Goal: Information Seeking & Learning: Learn about a topic

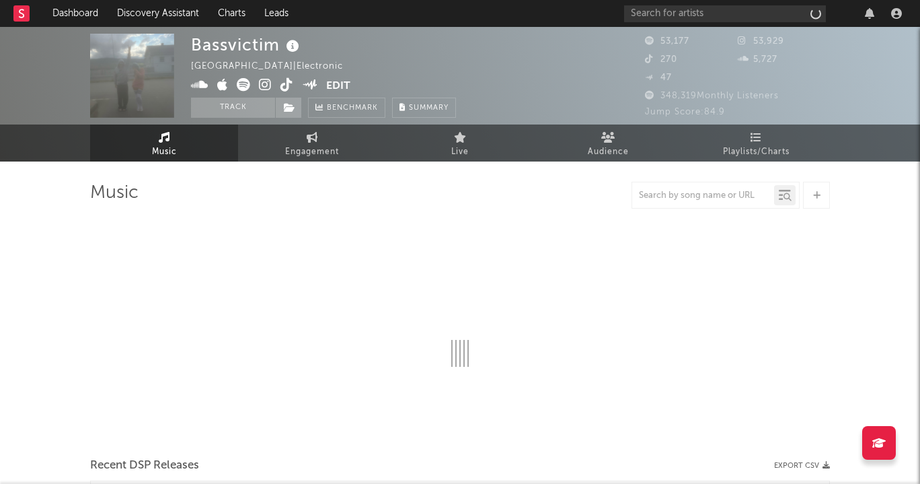
select select "6m"
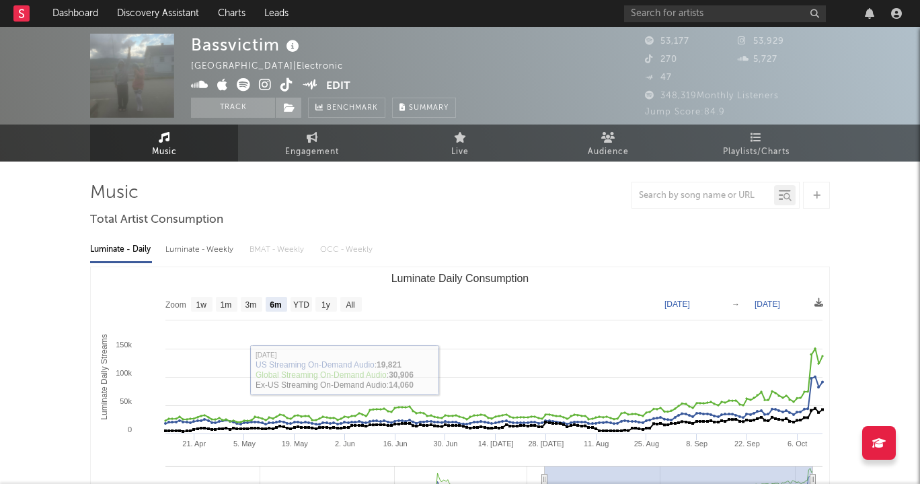
click at [257, 79] on span at bounding box center [258, 86] width 135 height 17
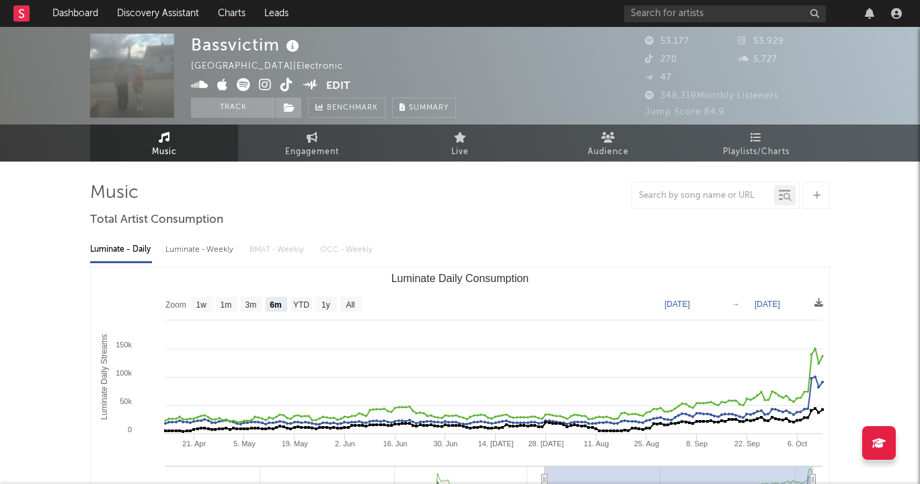
click at [262, 83] on icon at bounding box center [265, 84] width 13 height 13
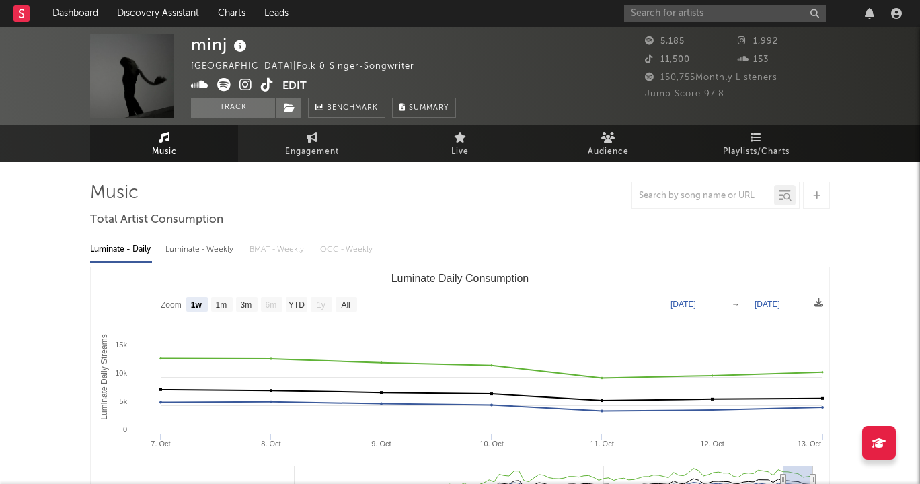
select select "1w"
click at [250, 80] on icon at bounding box center [245, 84] width 13 height 13
click at [22, 16] on rect at bounding box center [21, 13] width 16 height 16
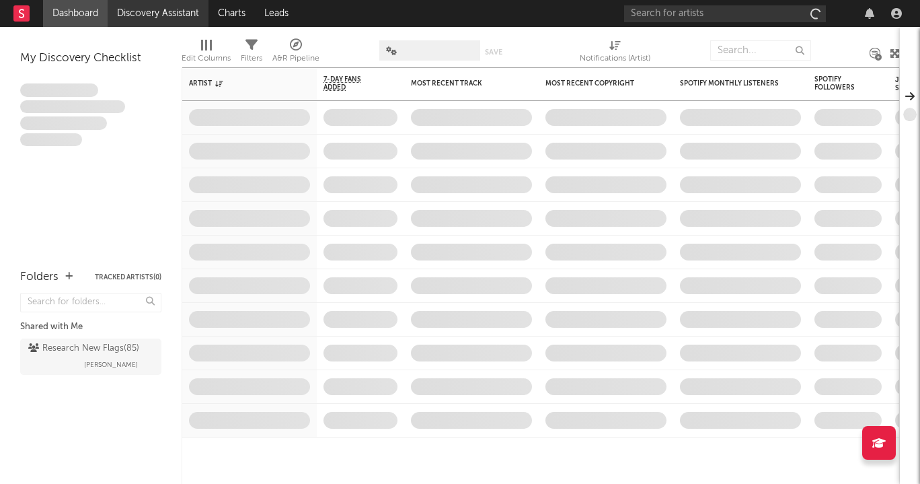
click at [139, 11] on link "Discovery Assistant" at bounding box center [158, 13] width 101 height 27
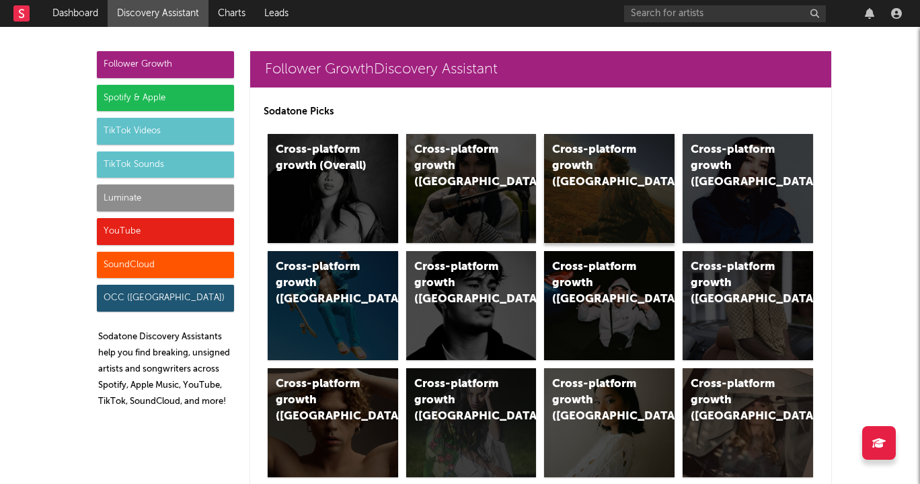
click at [646, 157] on div "Cross-platform growth (US)" at bounding box center [609, 188] width 131 height 109
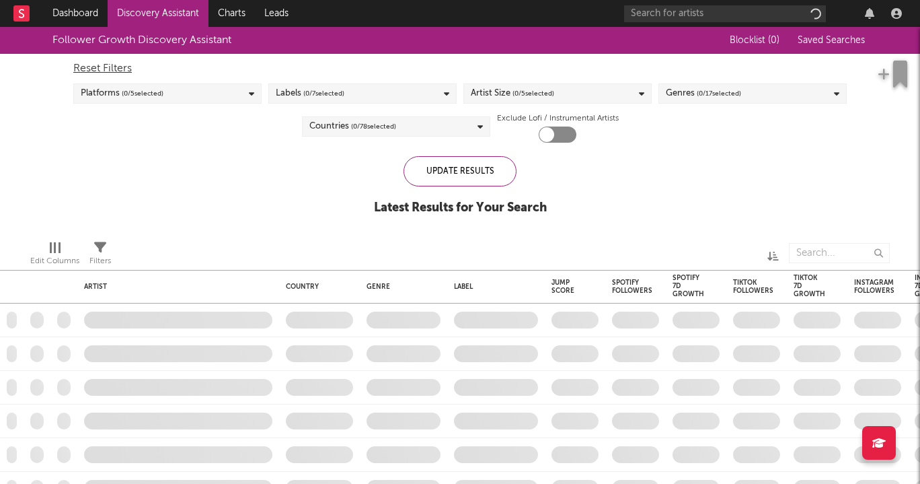
checkbox input "true"
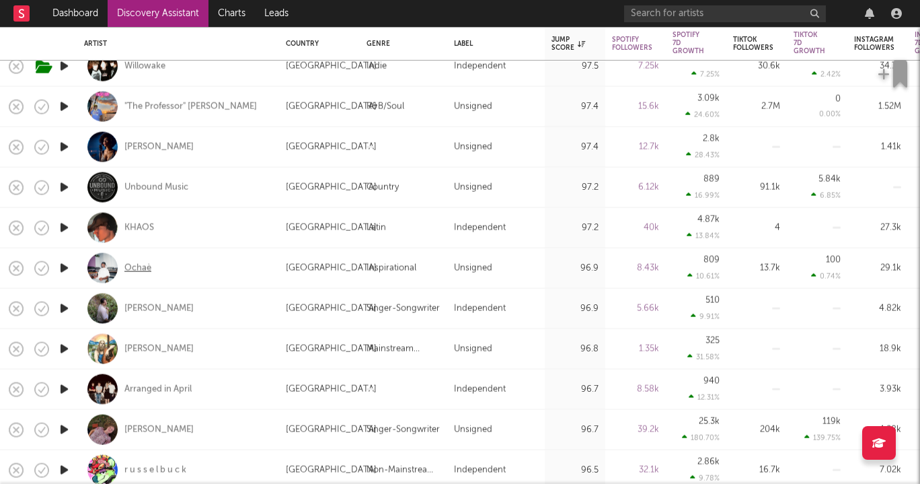
click at [141, 273] on div "Ochaè" at bounding box center [137, 268] width 27 height 12
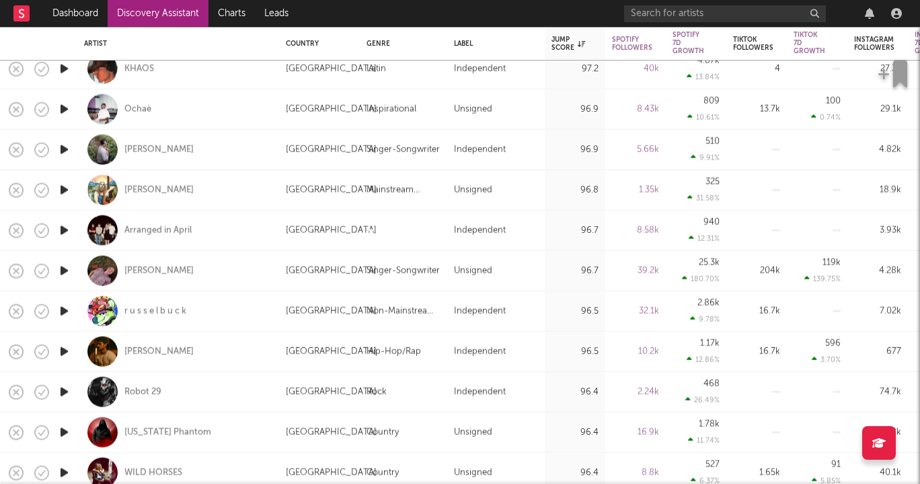
click at [174, 262] on div "Annabelle Dinda" at bounding box center [178, 271] width 188 height 40
select select "1w"
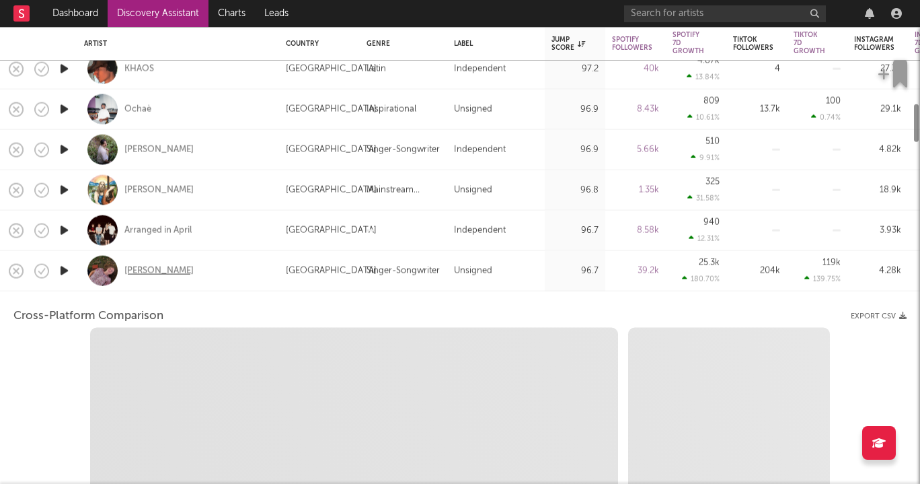
click at [174, 268] on div "Annabelle Dinda" at bounding box center [158, 270] width 69 height 12
select select "1w"
select select "1m"
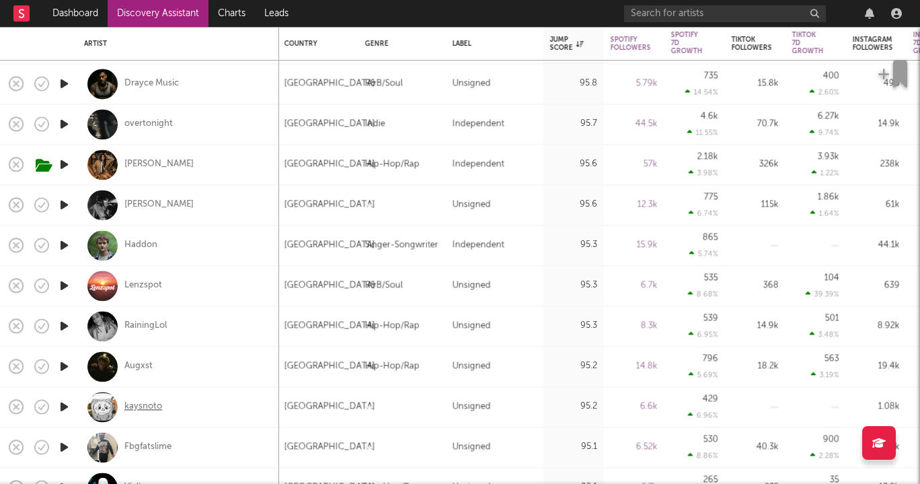
click at [141, 404] on div "kaysnoto" at bounding box center [143, 406] width 38 height 12
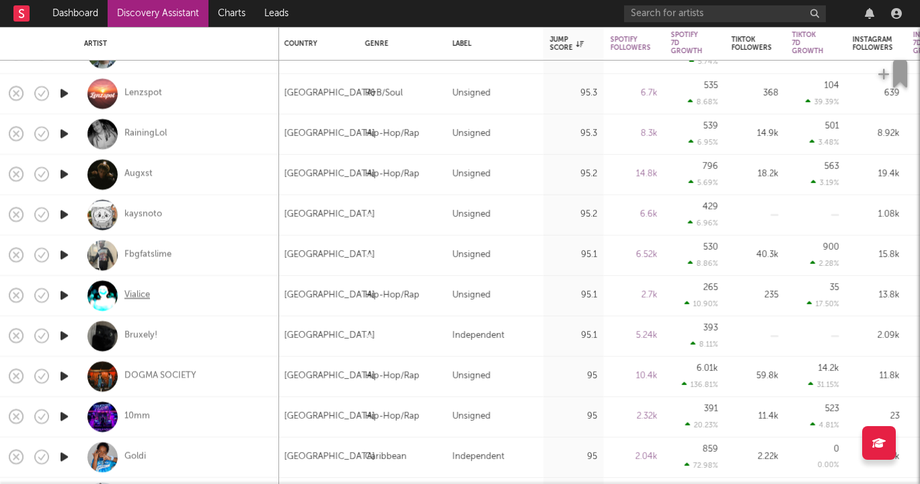
click at [137, 297] on div "Vialice" at bounding box center [137, 295] width 26 height 12
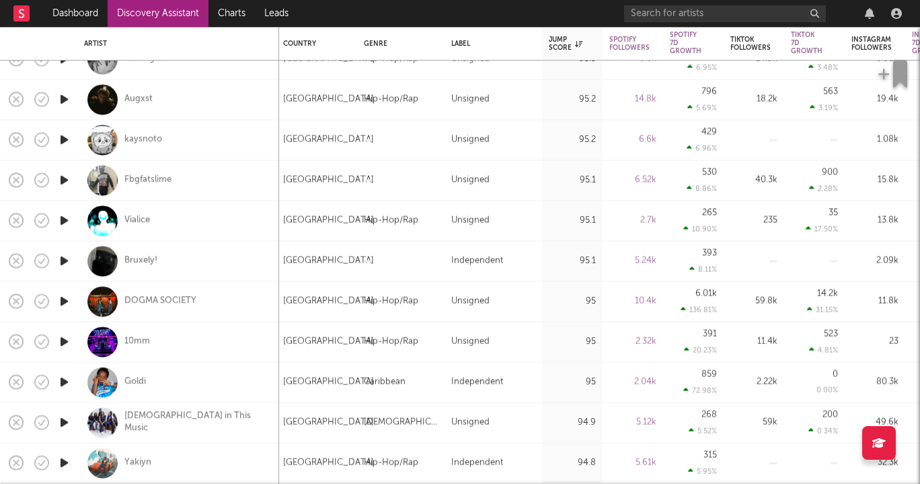
click at [145, 328] on div "10mm" at bounding box center [178, 342] width 188 height 40
select select "1w"
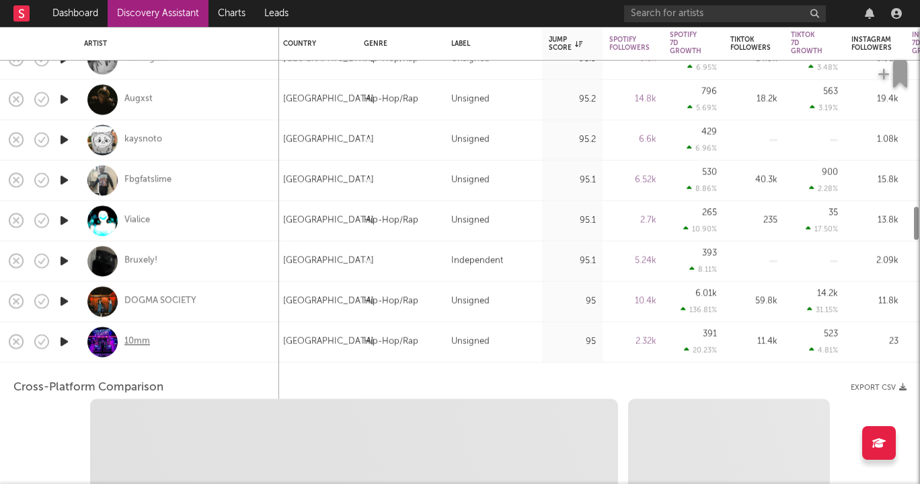
click at [141, 337] on div "10mm" at bounding box center [137, 342] width 26 height 12
select select "1w"
select select "1m"
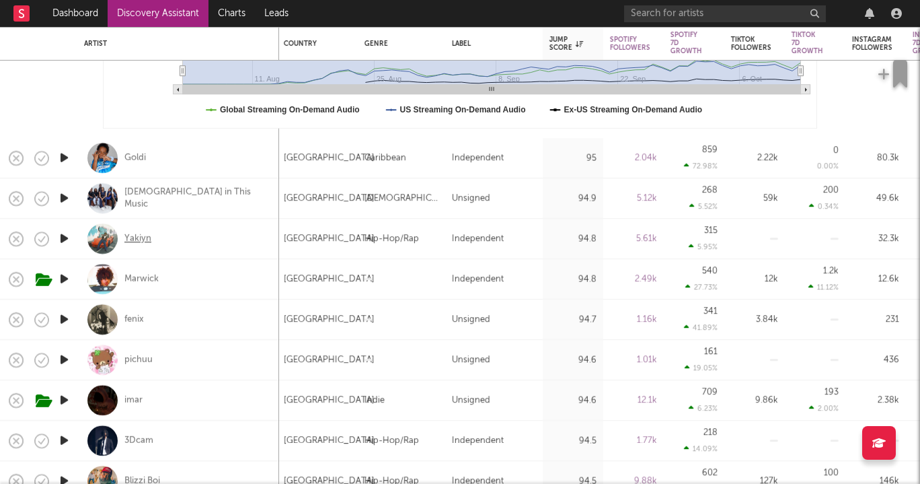
click at [138, 234] on div "Yakiyn" at bounding box center [137, 239] width 27 height 12
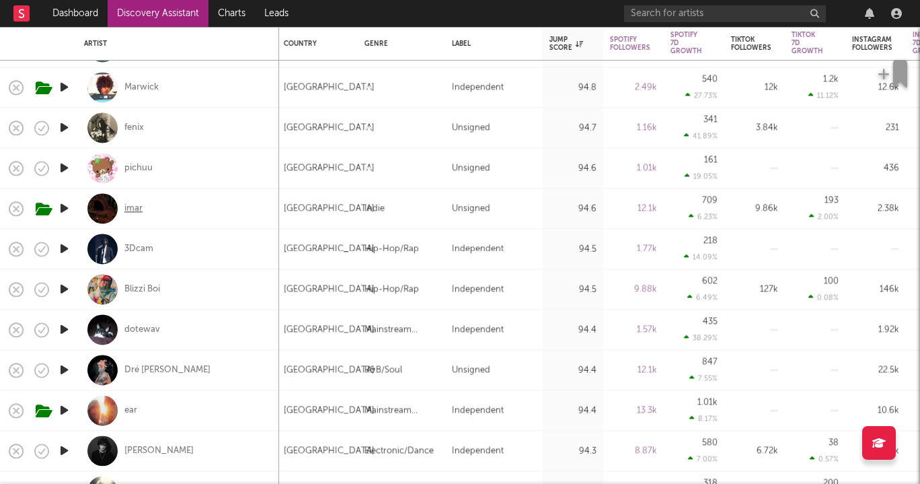
click at [130, 209] on div "imar" at bounding box center [133, 208] width 18 height 12
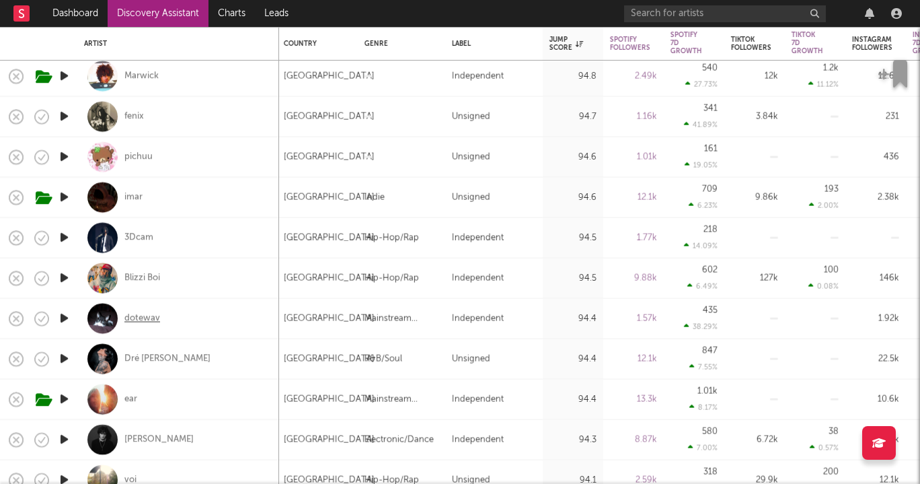
click at [133, 329] on div "dotewav" at bounding box center [178, 319] width 188 height 40
select select "1w"
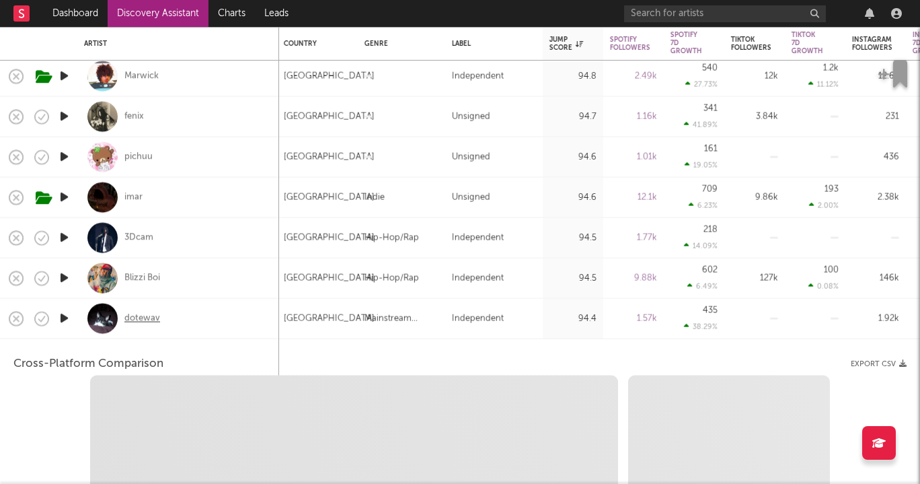
click at [133, 320] on div "dotewav" at bounding box center [142, 318] width 36 height 12
select select "1w"
select select "1m"
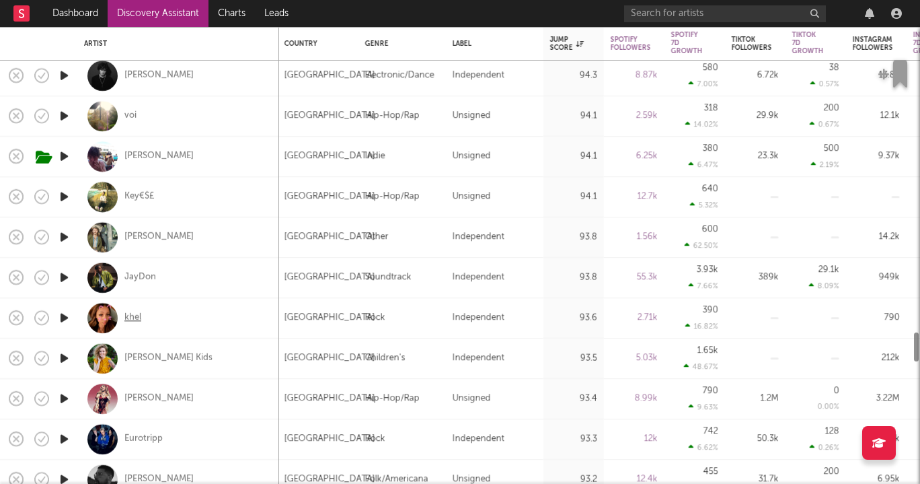
click at [133, 315] on div "khel" at bounding box center [132, 317] width 17 height 12
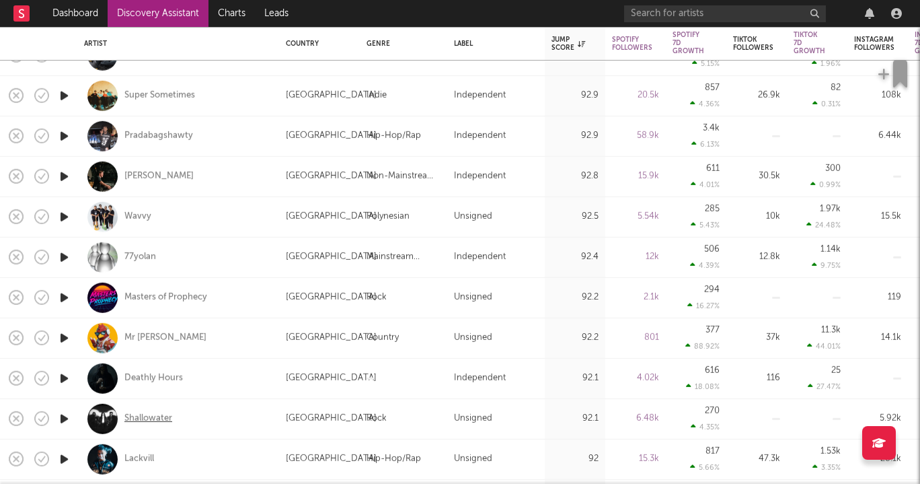
click at [155, 416] on div "Shallowater" at bounding box center [148, 418] width 48 height 12
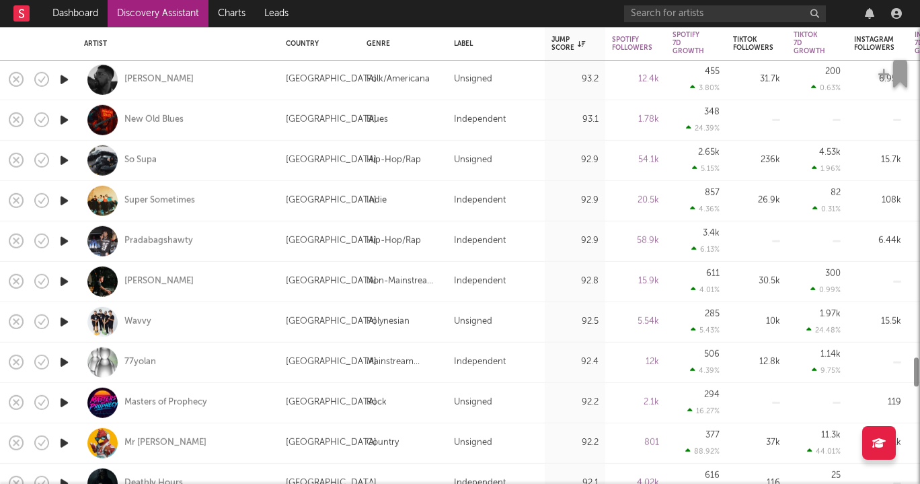
select select "1m"
select select "1w"
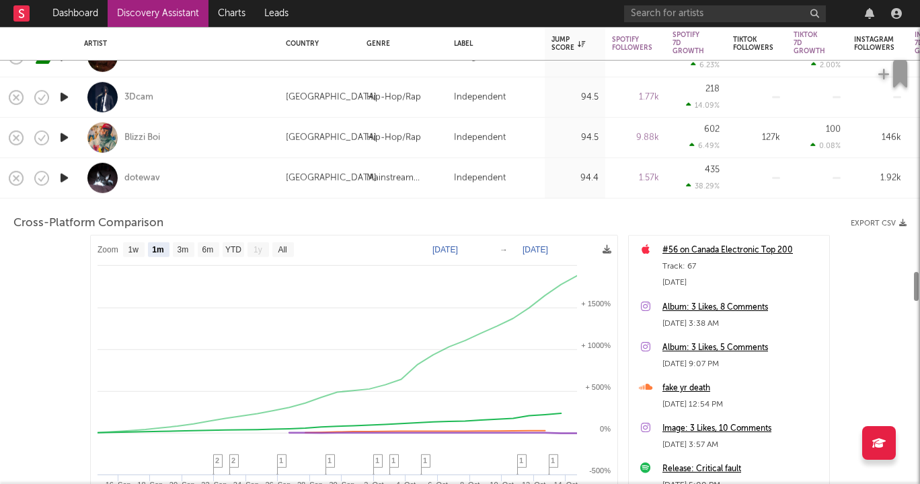
select select "1m"
select select "1w"
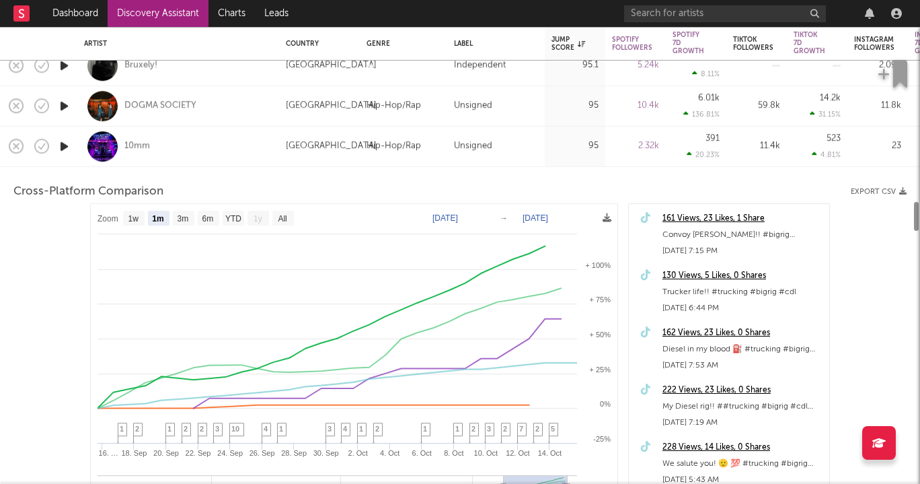
select select "1m"
select select "1w"
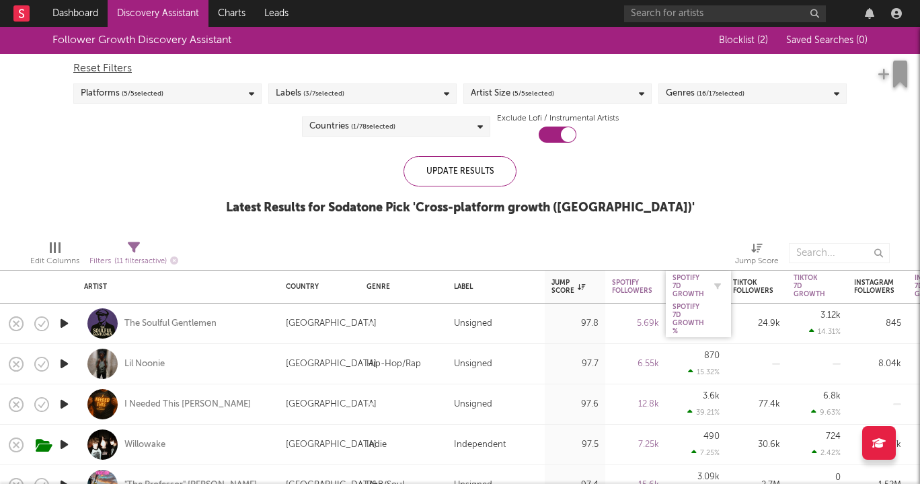
click at [678, 285] on div "Spotify 7D Growth" at bounding box center [689, 286] width 32 height 24
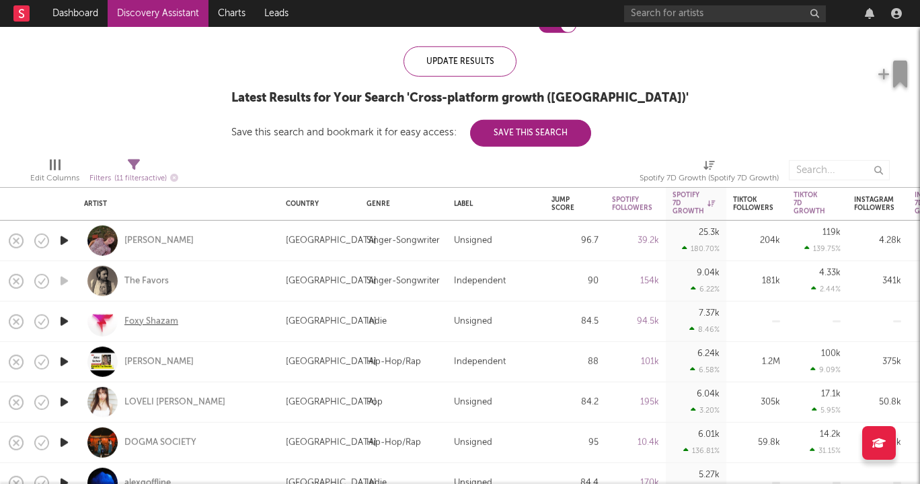
click at [143, 321] on div "Foxy Shazam" at bounding box center [151, 321] width 54 height 12
click at [146, 354] on div "Alex Schor" at bounding box center [178, 362] width 188 height 40
select select "1w"
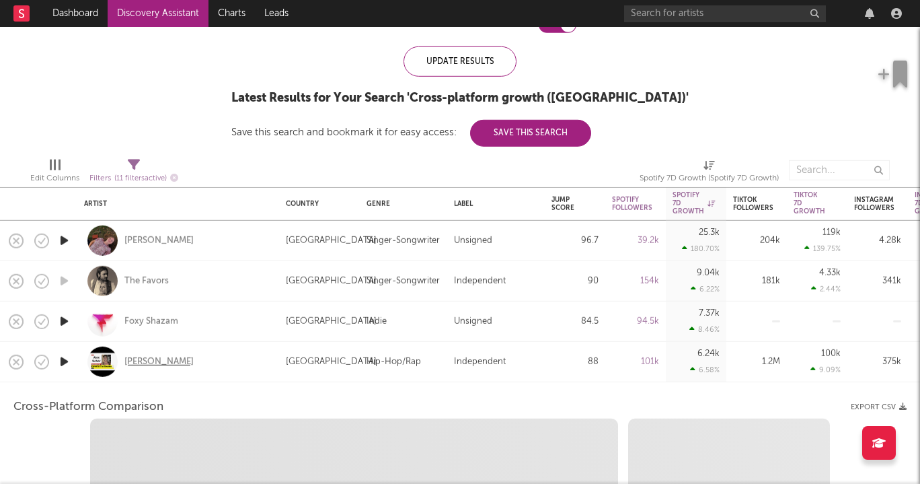
click at [147, 359] on div "Alex Schor" at bounding box center [158, 361] width 69 height 12
select select "6m"
select select "1m"
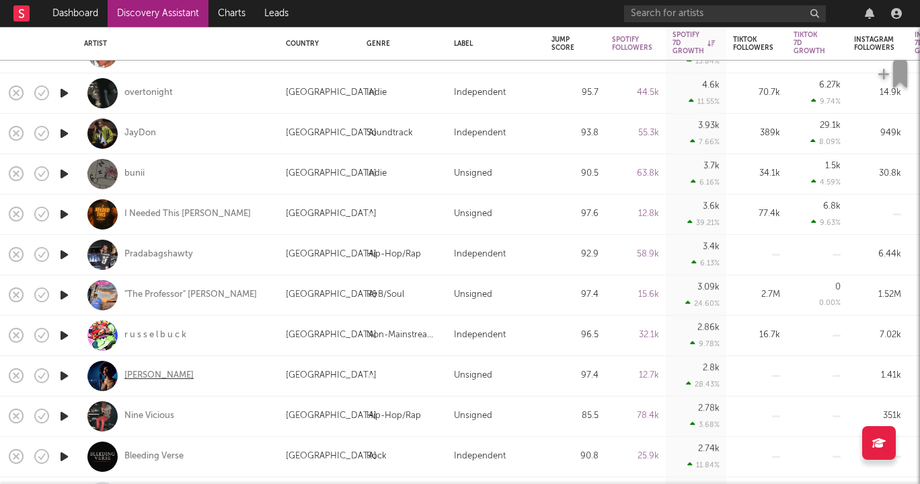
click at [149, 373] on div "Nina Blaze" at bounding box center [158, 375] width 69 height 12
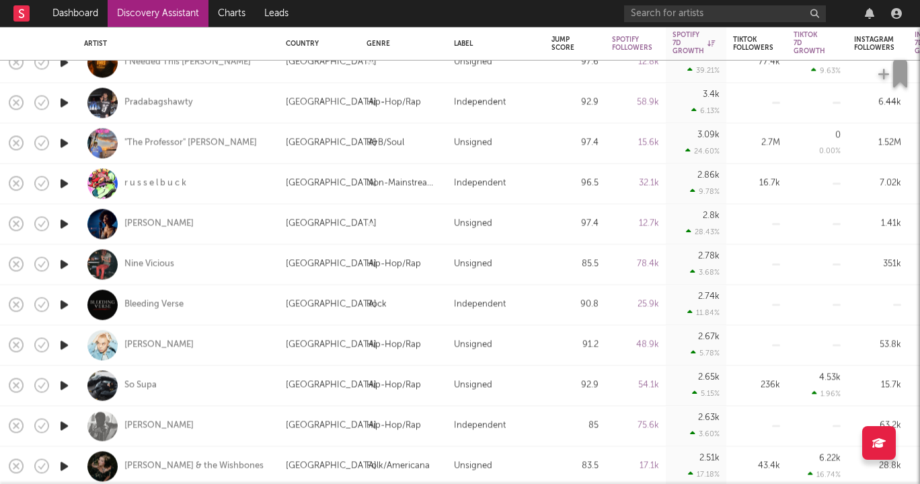
click at [143, 391] on div "So Supa" at bounding box center [178, 385] width 188 height 40
select select "1w"
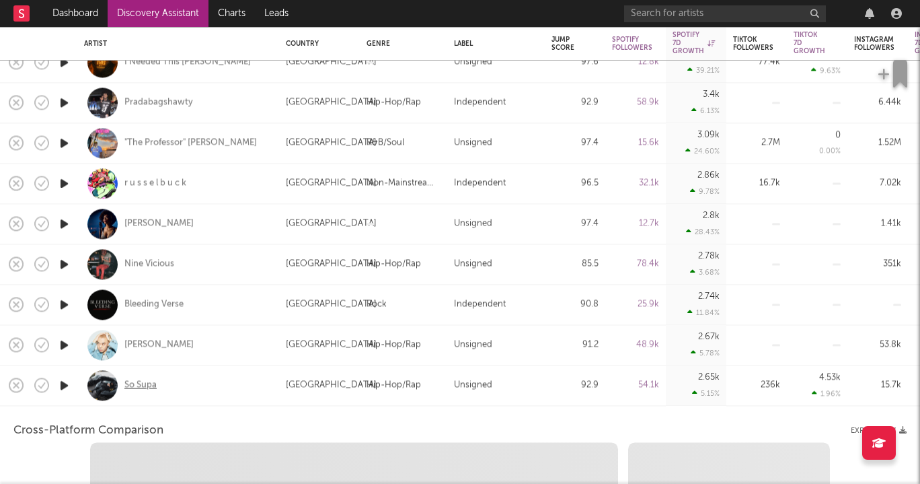
click at [139, 389] on div "So Supa" at bounding box center [140, 385] width 32 height 12
select select "6m"
select select "1m"
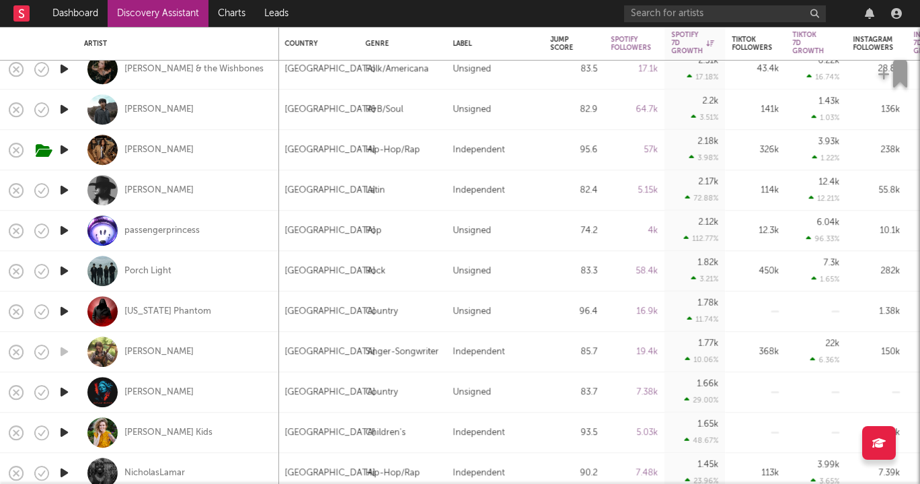
click at [159, 358] on div "gabrielle hope" at bounding box center [178, 352] width 188 height 40
select select "1w"
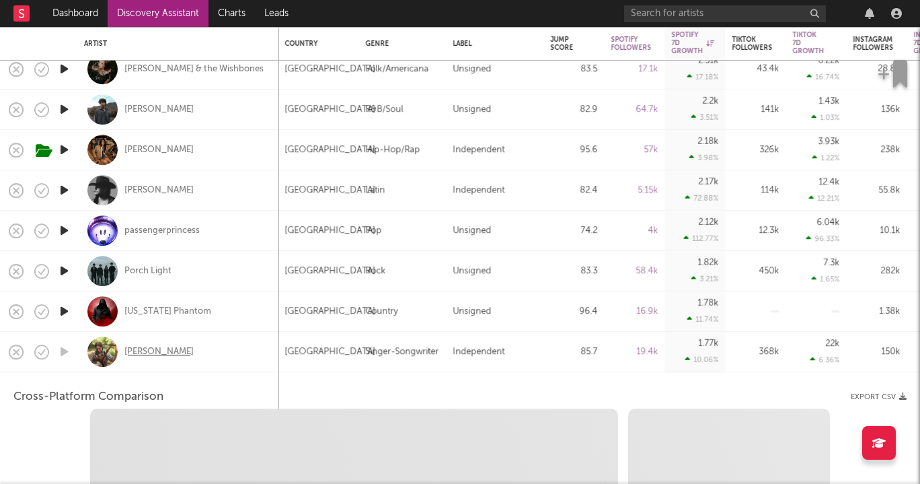
click at [153, 352] on div "gabrielle hope" at bounding box center [158, 352] width 69 height 12
select select "6m"
select select "1m"
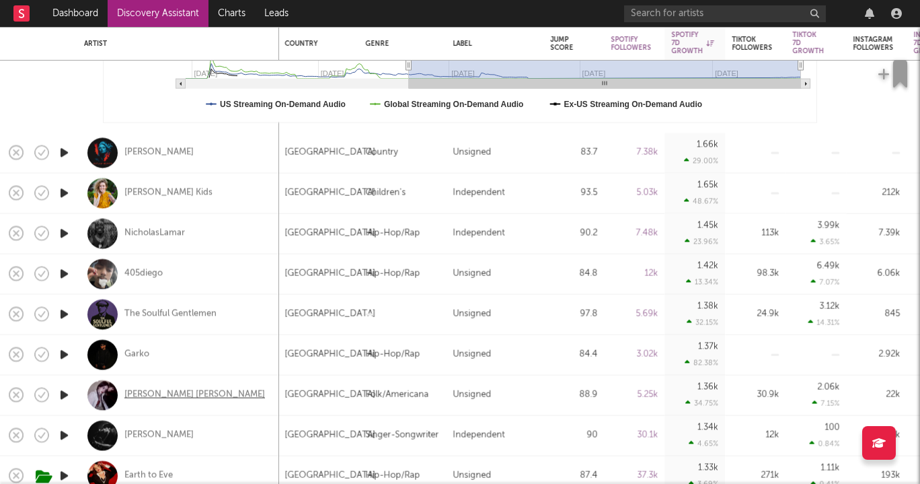
click at [149, 397] on div "Sarah Lola" at bounding box center [194, 395] width 141 height 12
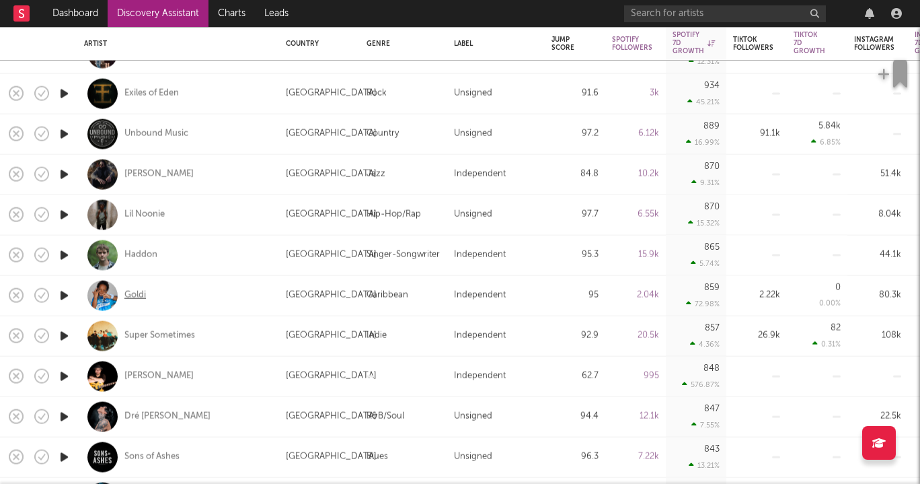
click at [133, 299] on div "Goldi" at bounding box center [135, 295] width 22 height 12
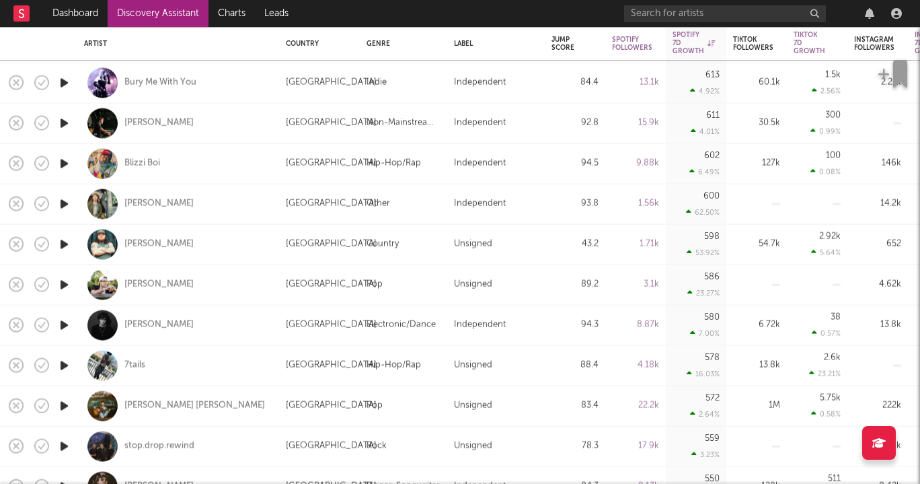
click at [132, 371] on div "7tails" at bounding box center [178, 365] width 188 height 40
select select "1w"
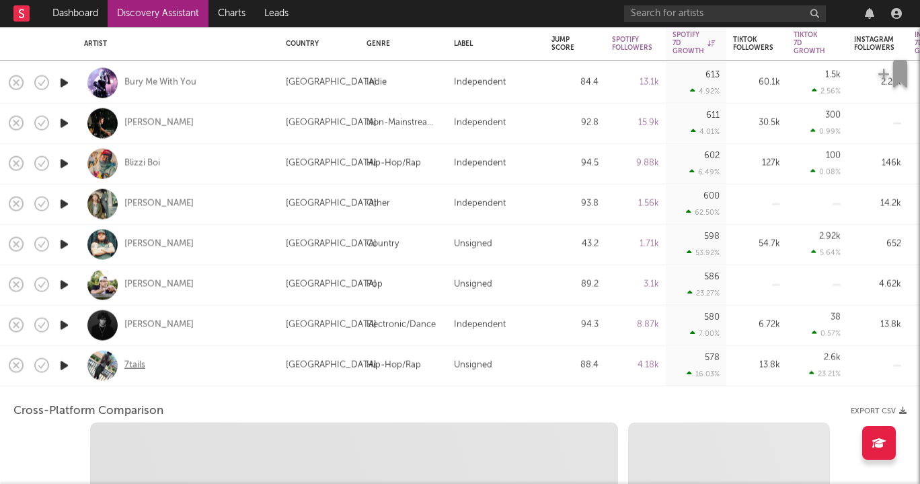
click at [133, 369] on div "7tails" at bounding box center [134, 365] width 21 height 12
select select "6m"
select select "1m"
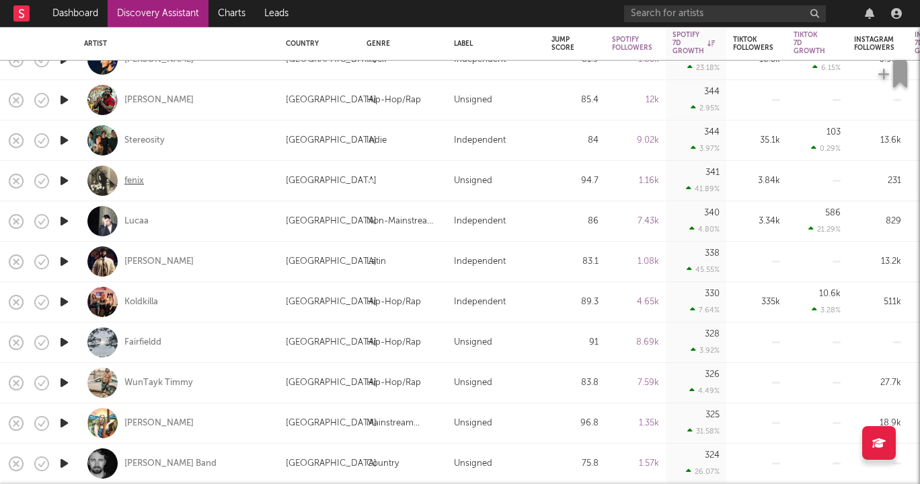
click at [139, 180] on div "fenix" at bounding box center [134, 181] width 20 height 12
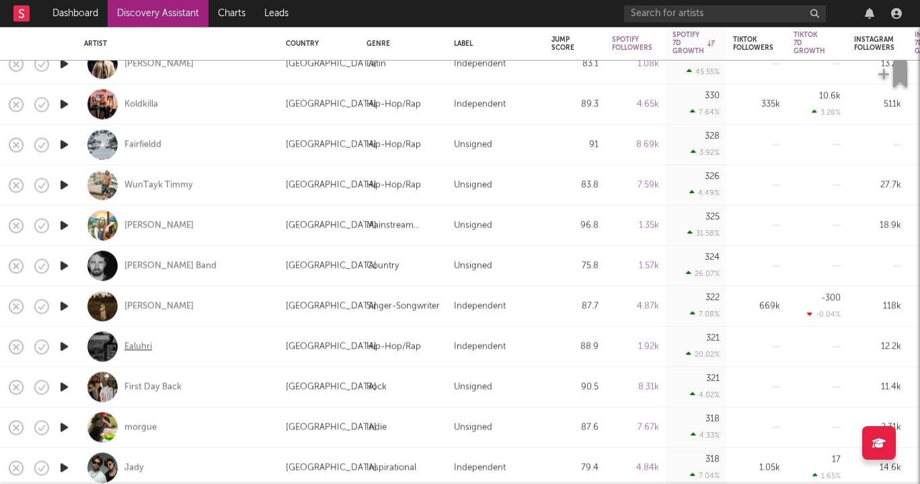
click at [145, 346] on div "Ealuhri" at bounding box center [138, 346] width 28 height 12
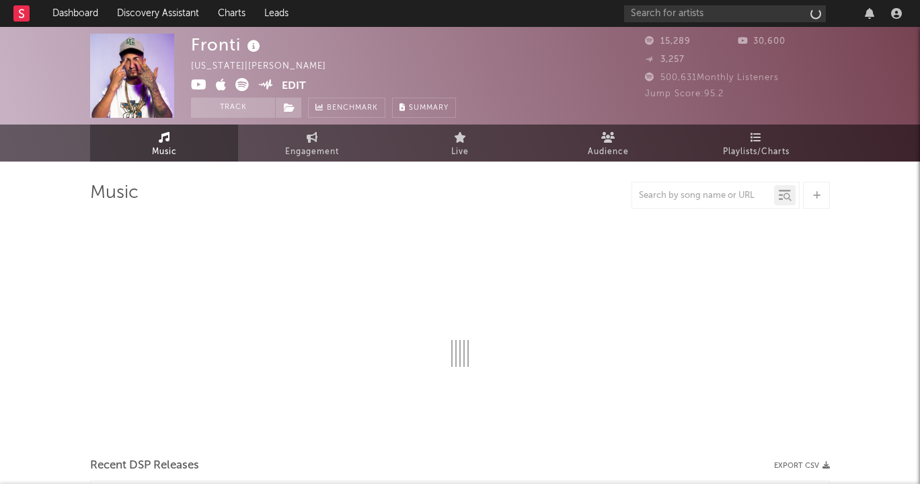
select select "6m"
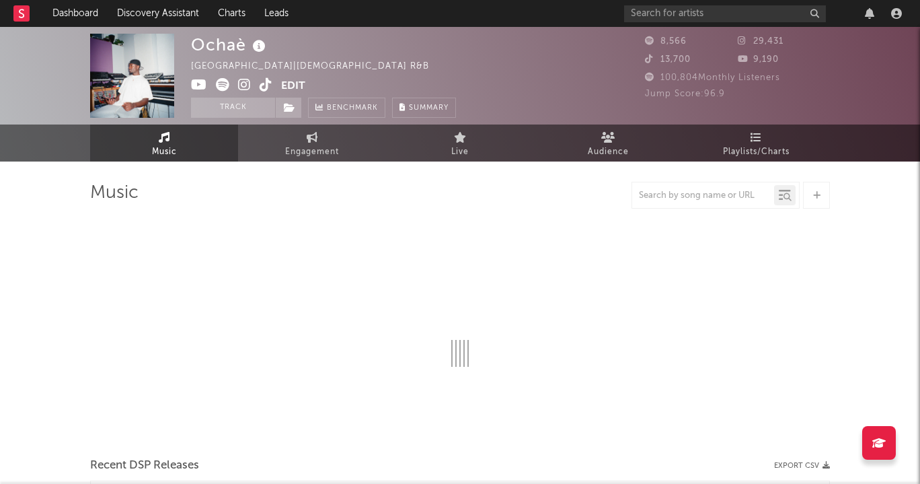
select select "1w"
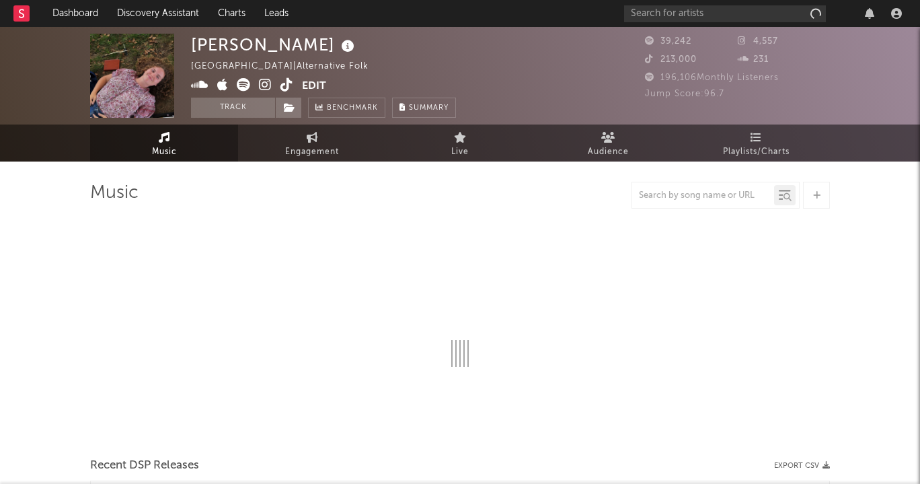
select select "1w"
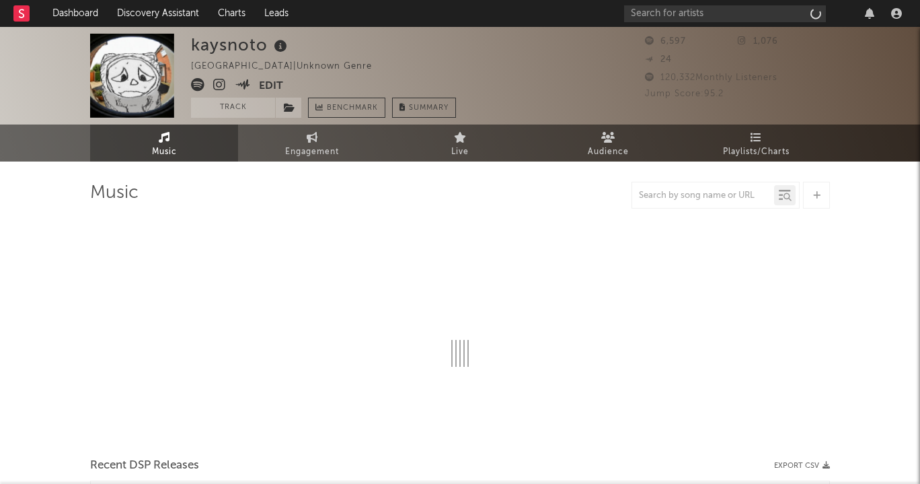
select select "6m"
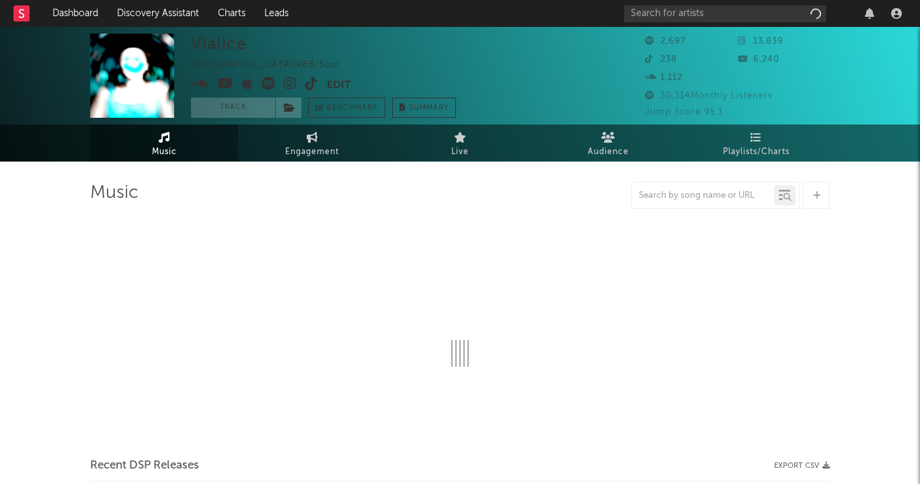
select select "1w"
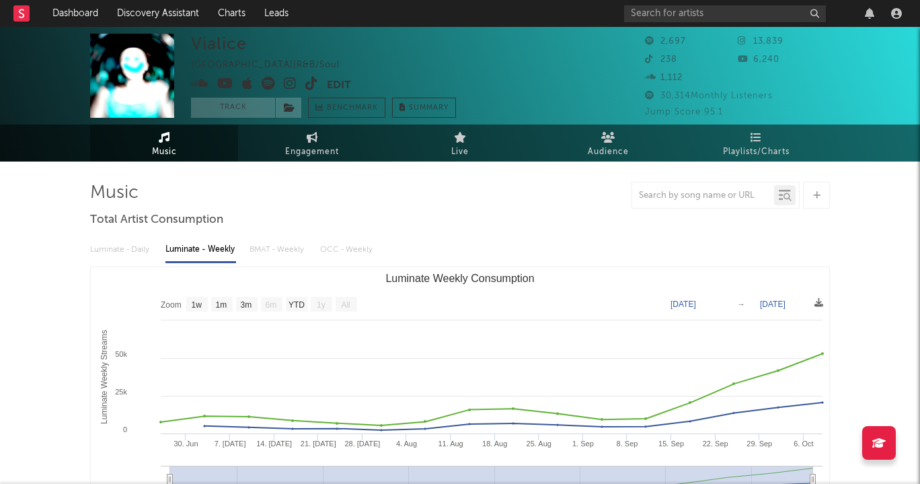
click at [291, 84] on icon at bounding box center [290, 83] width 13 height 13
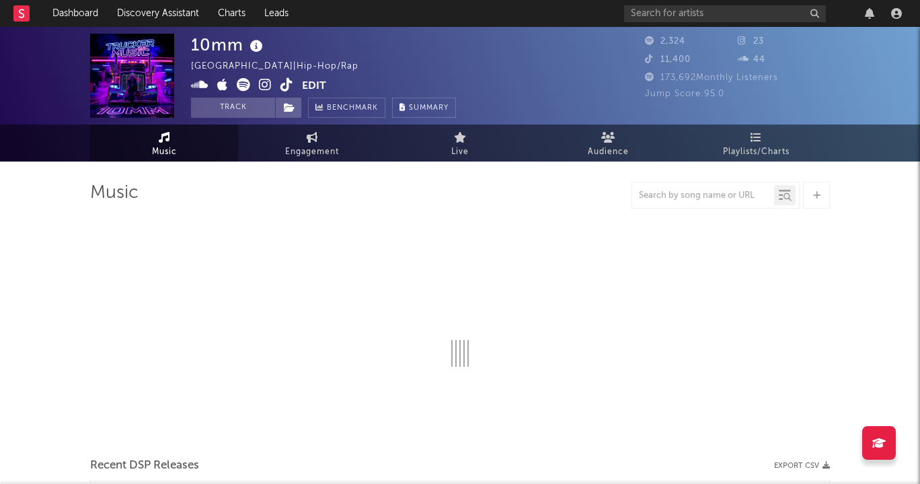
select select "1w"
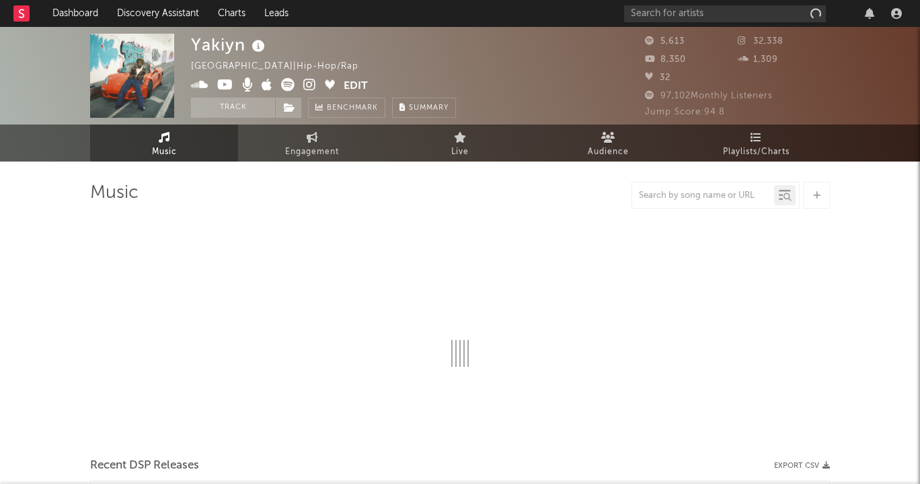
select select "6m"
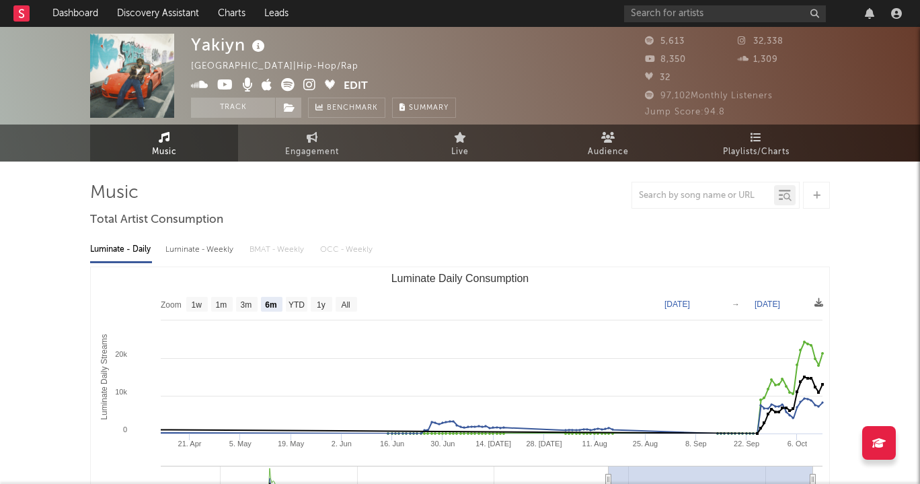
click at [309, 87] on icon at bounding box center [309, 84] width 13 height 13
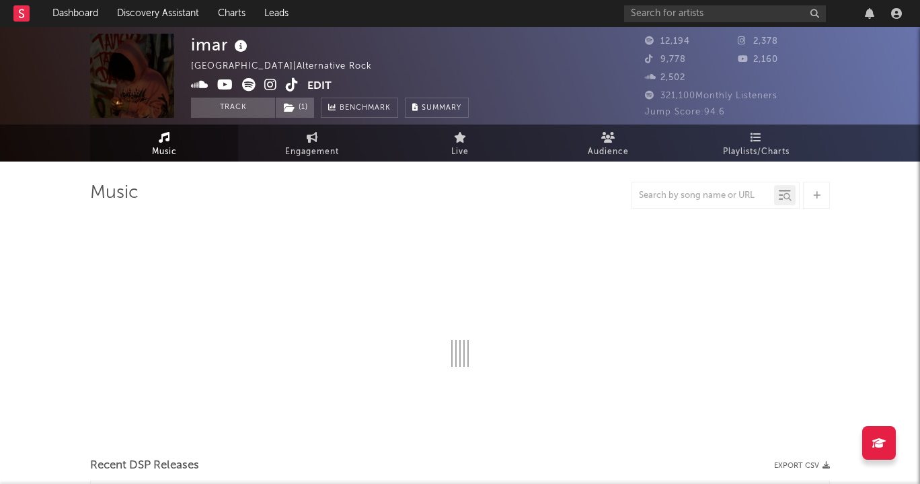
select select "6m"
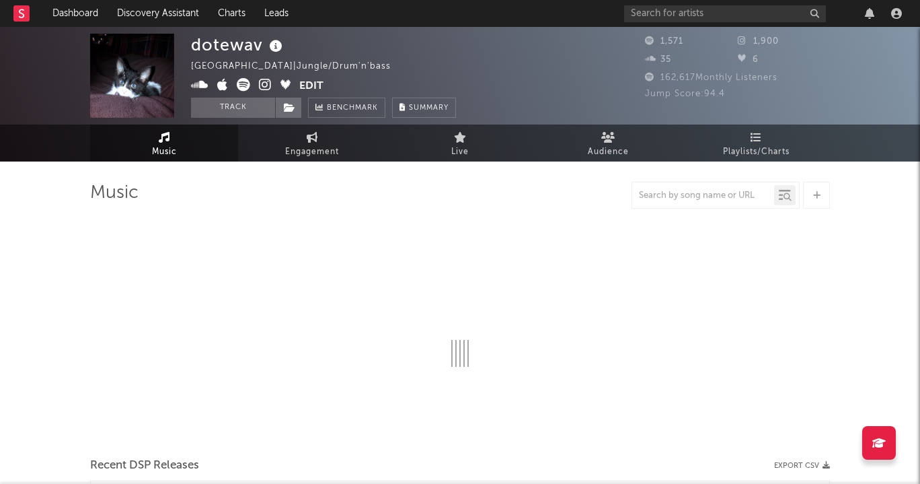
select select "1w"
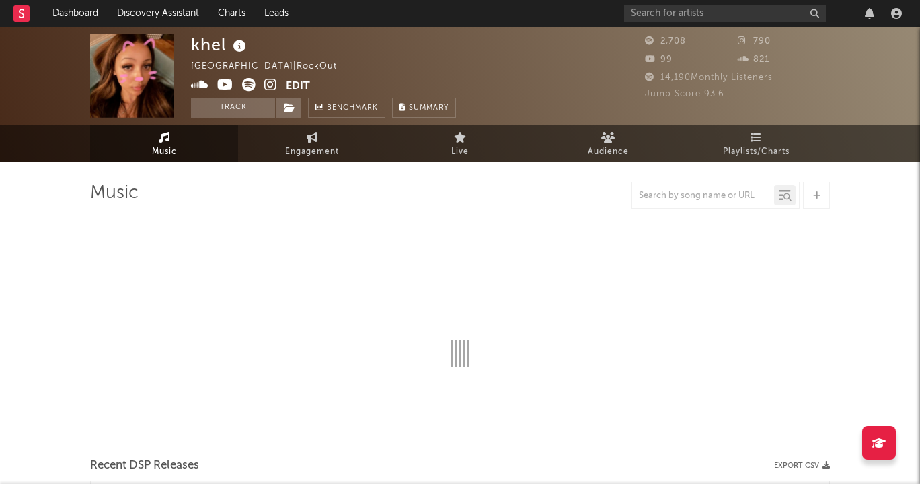
select select "1w"
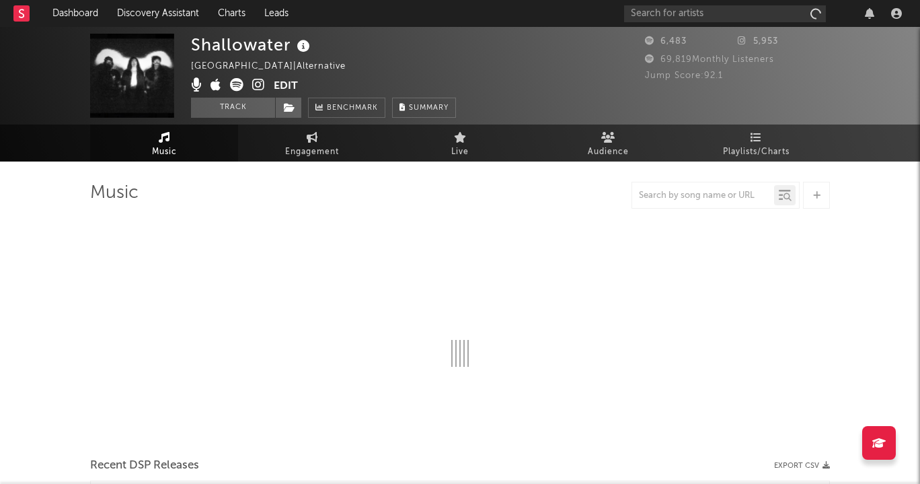
select select "1w"
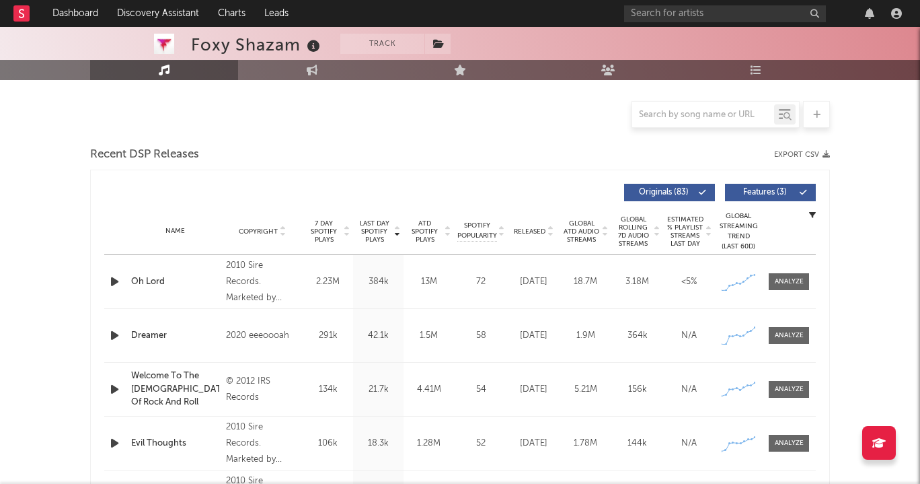
scroll to position [312, 0]
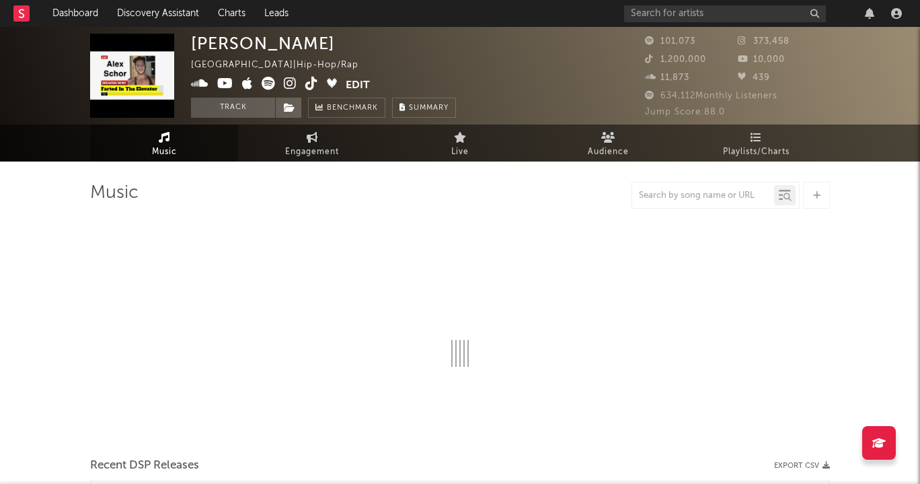
select select "6m"
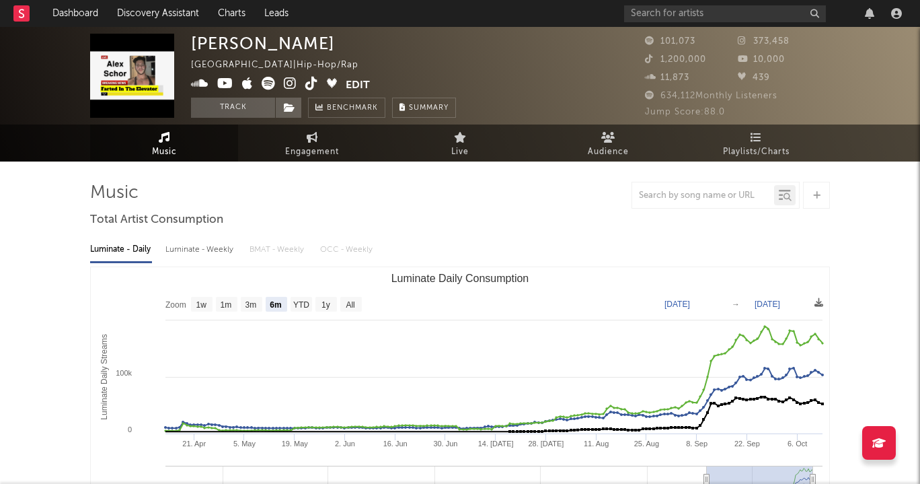
click at [292, 84] on icon at bounding box center [290, 83] width 13 height 13
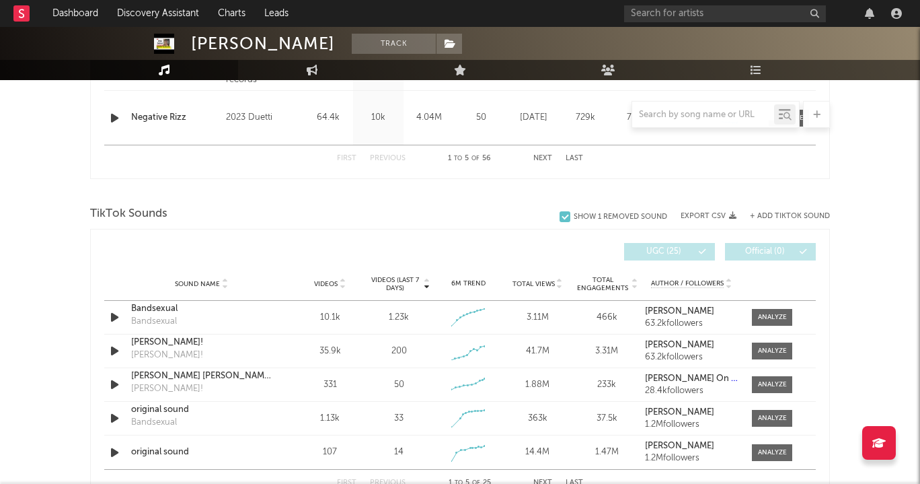
scroll to position [798, 0]
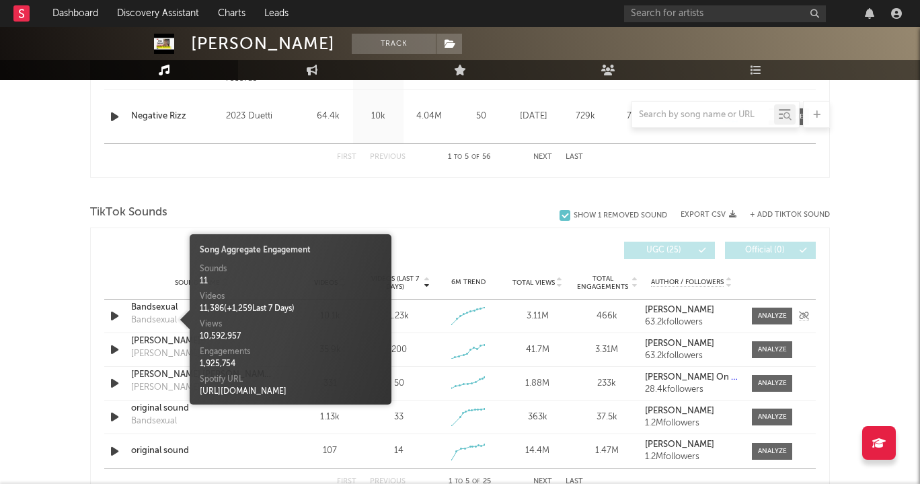
click at [158, 313] on div "Bandsexual" at bounding box center [154, 319] width 46 height 13
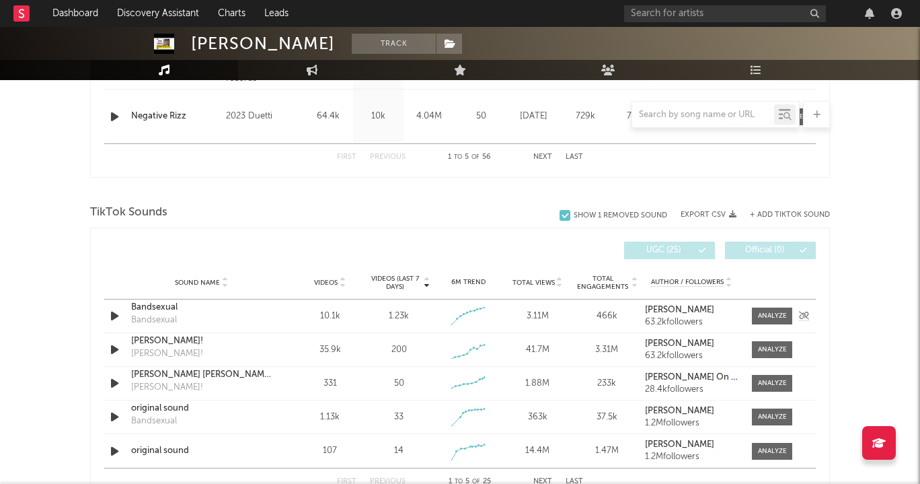
click at [152, 303] on div "Bandsexual" at bounding box center [201, 307] width 141 height 13
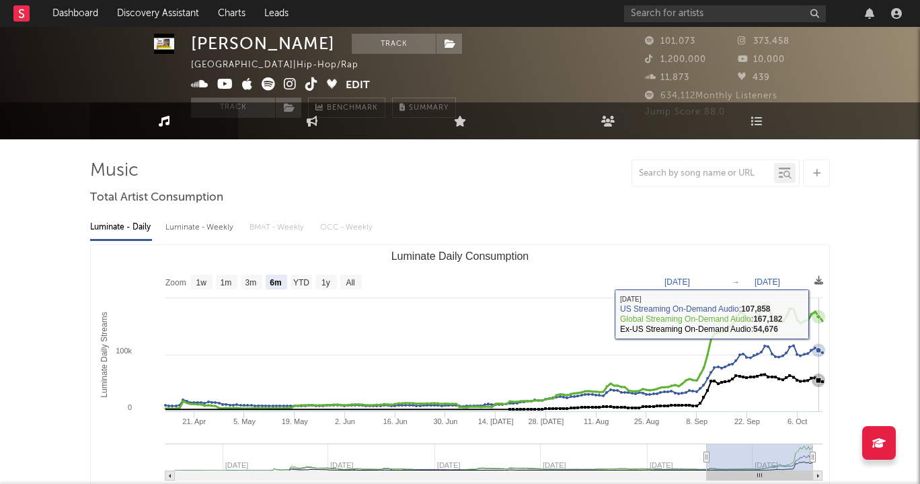
scroll to position [0, 0]
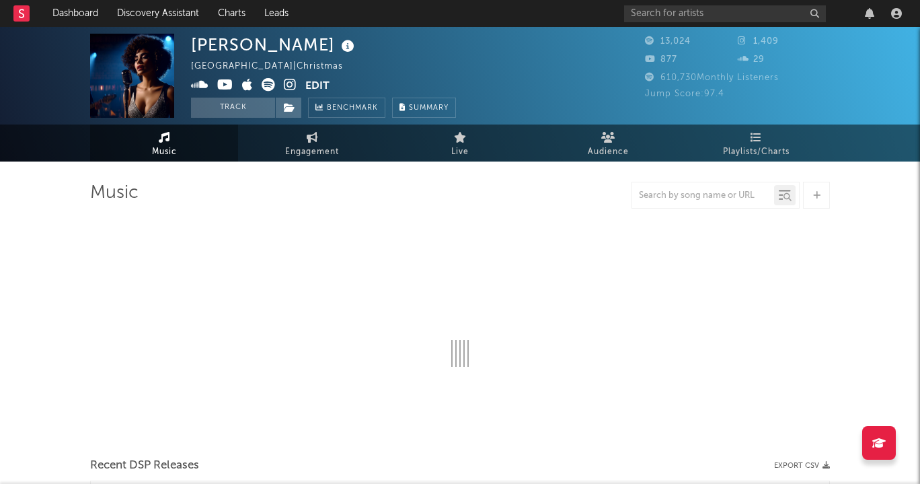
select select "1w"
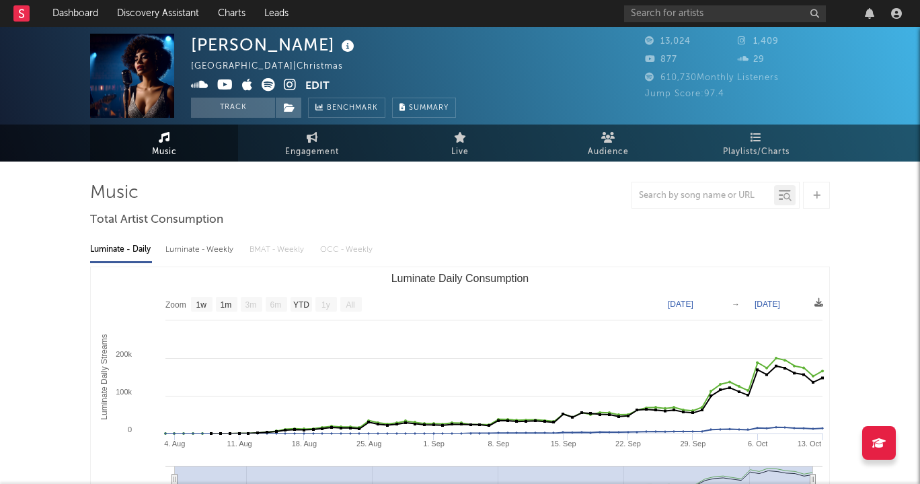
click at [284, 81] on icon at bounding box center [290, 84] width 13 height 13
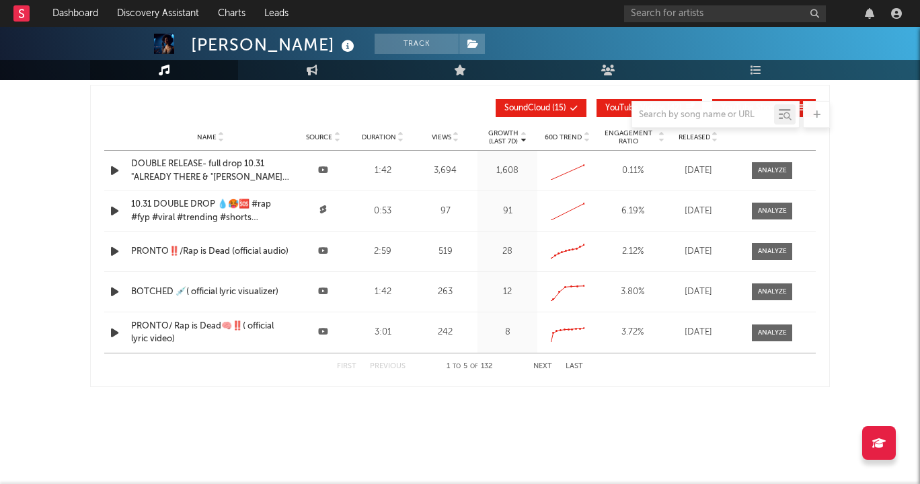
scroll to position [1115, 0]
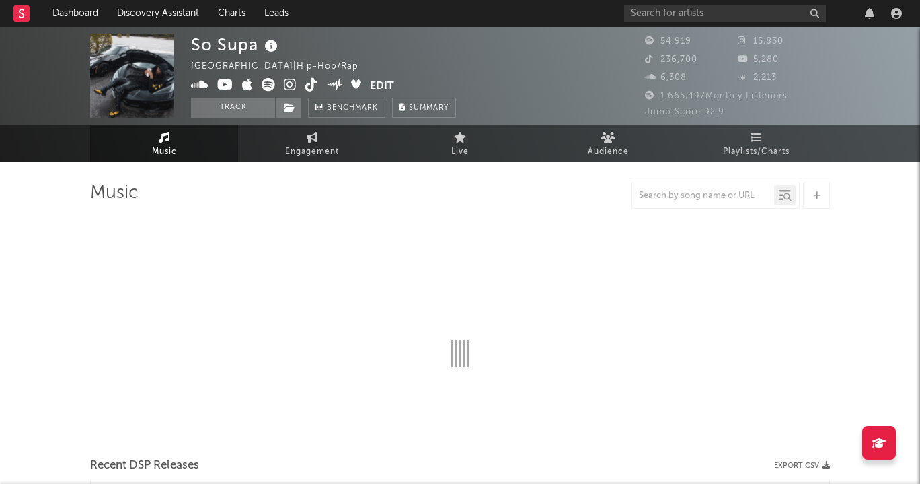
select select "6m"
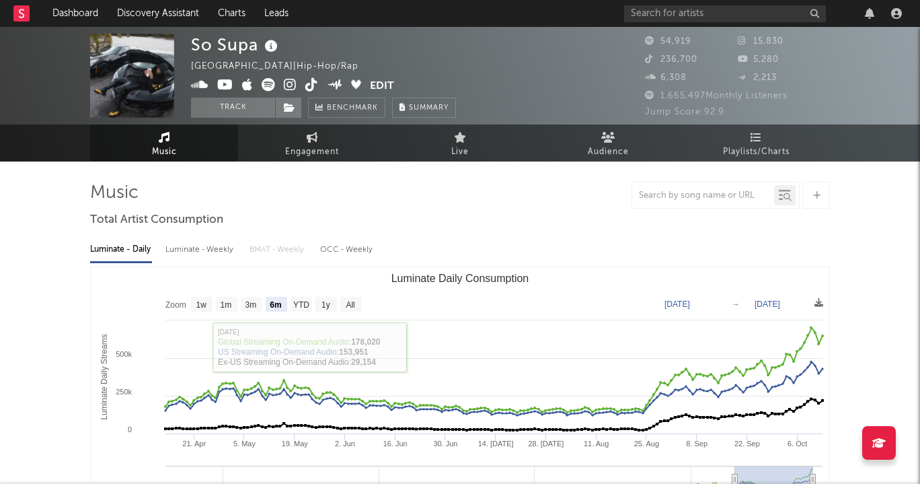
click at [290, 91] on icon at bounding box center [290, 84] width 13 height 13
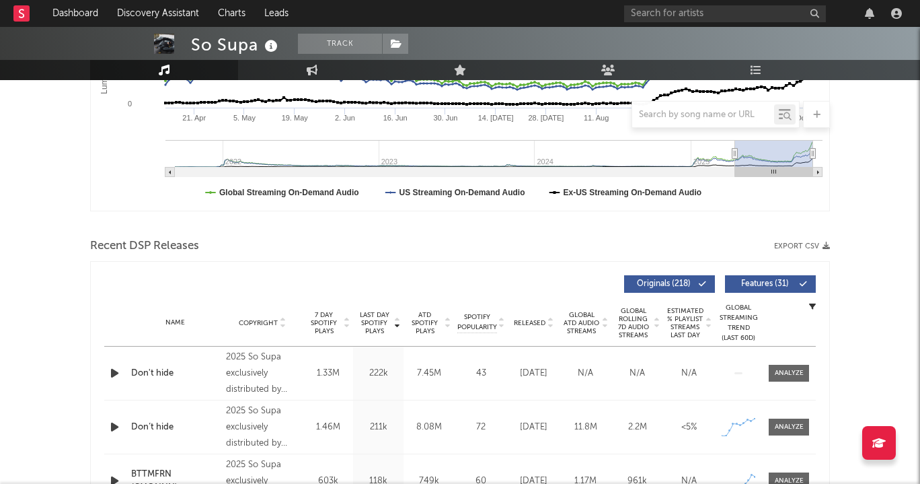
scroll to position [335, 0]
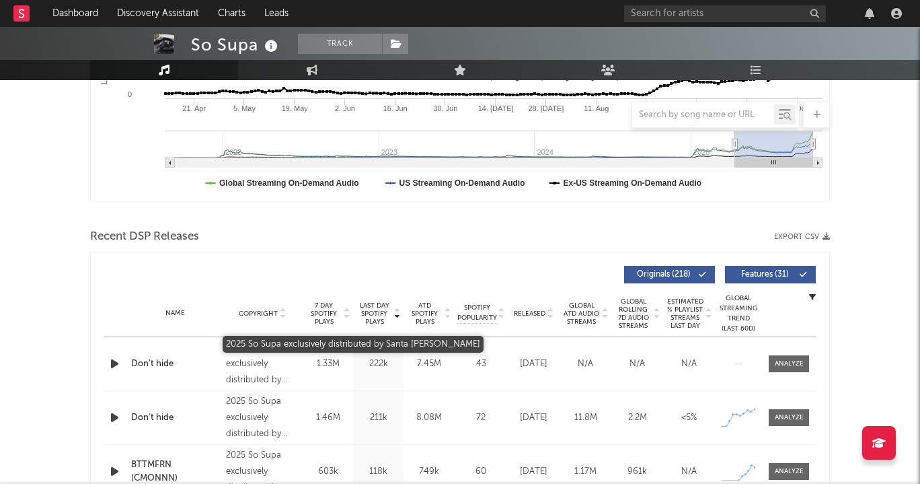
click at [275, 375] on div "2025 So Supa exclusively distributed by Santa Anna" at bounding box center [262, 364] width 73 height 48
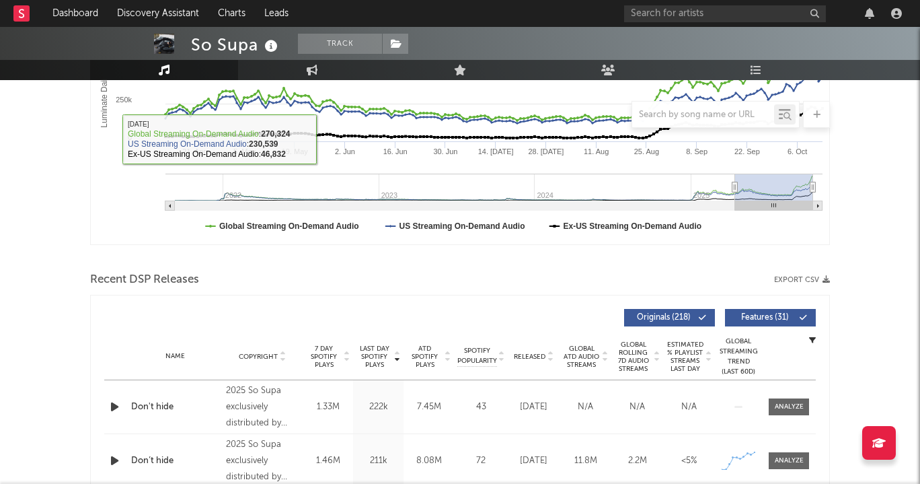
scroll to position [0, 0]
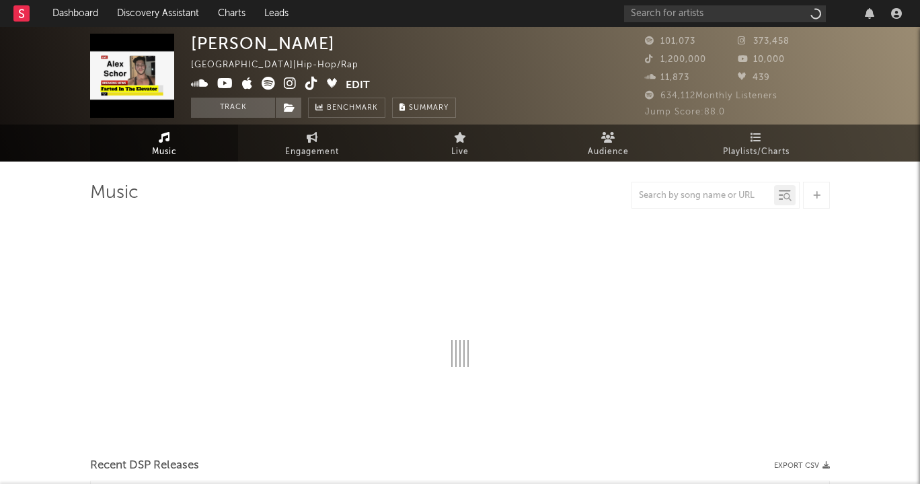
select select "6m"
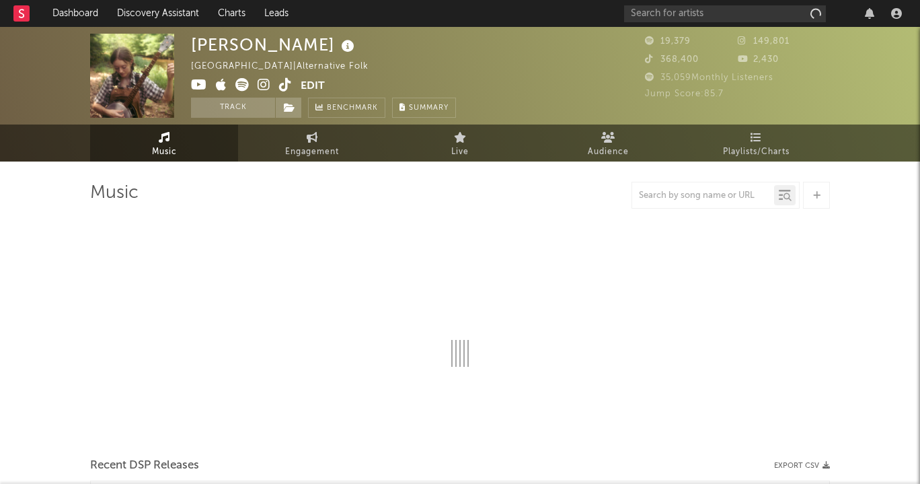
select select "6m"
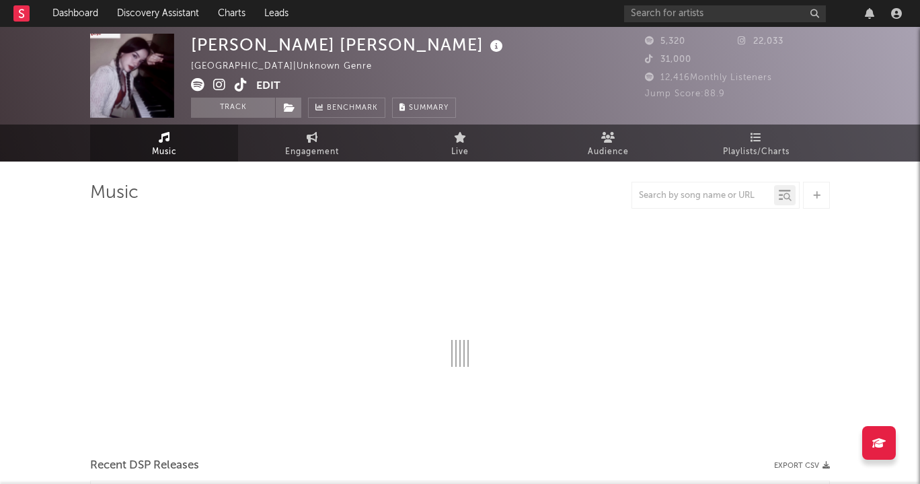
select select "1w"
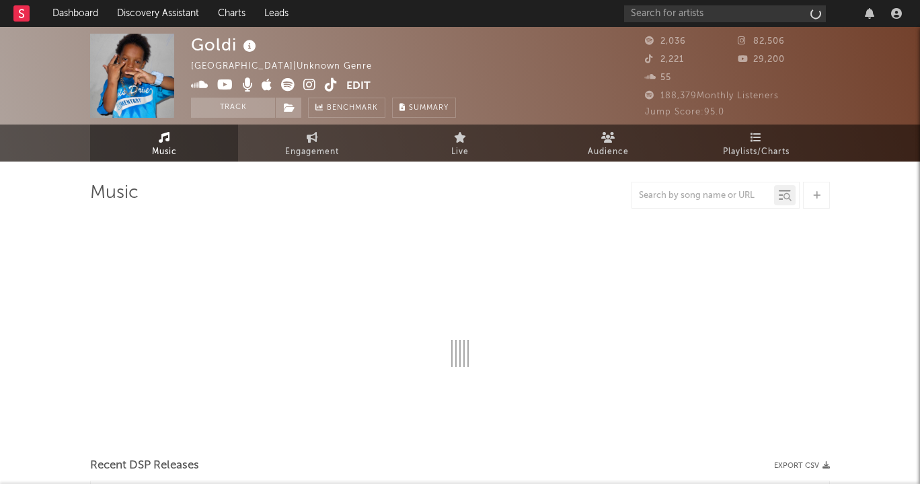
select select "1w"
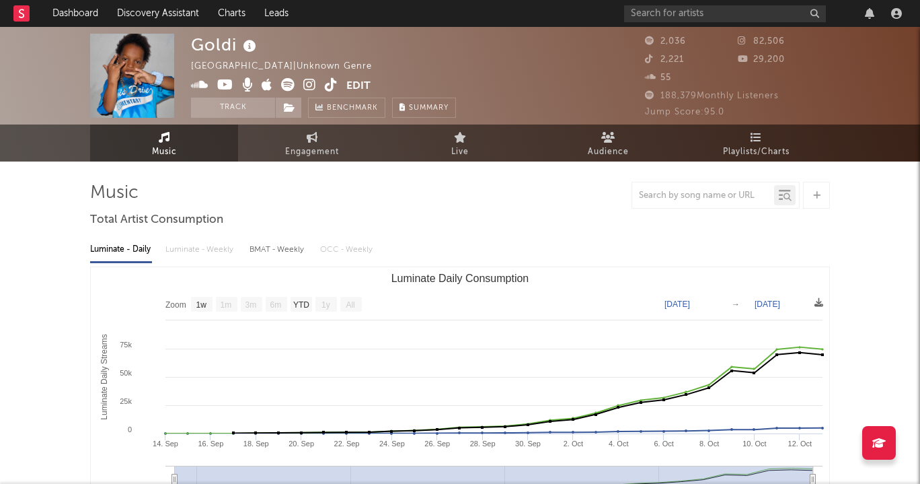
click at [314, 85] on icon at bounding box center [309, 84] width 13 height 13
click at [310, 88] on icon at bounding box center [309, 84] width 13 height 13
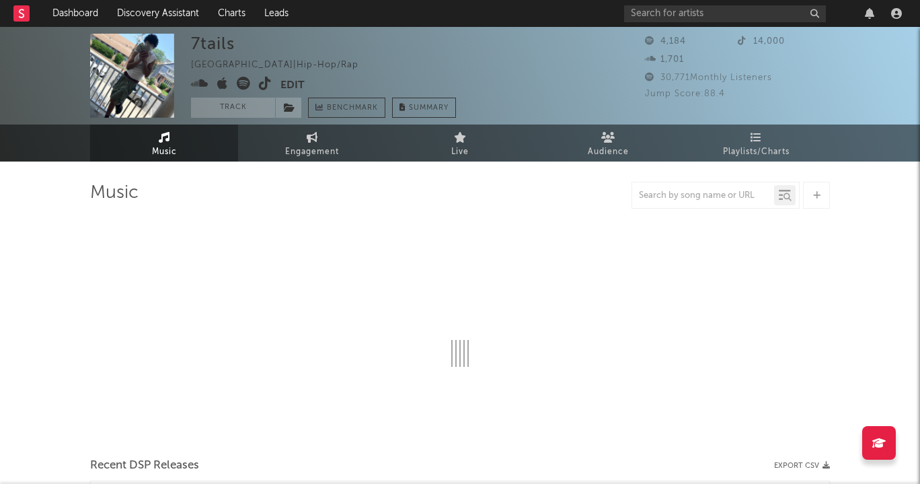
select select "6m"
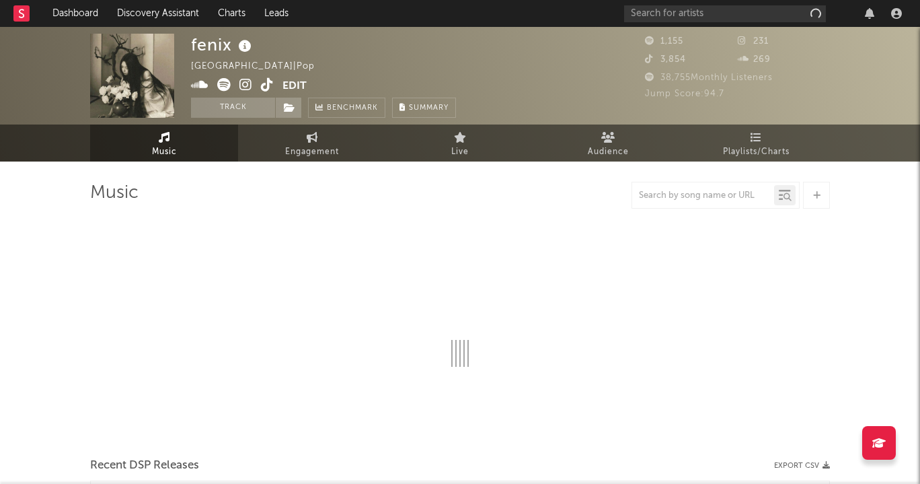
select select "1w"
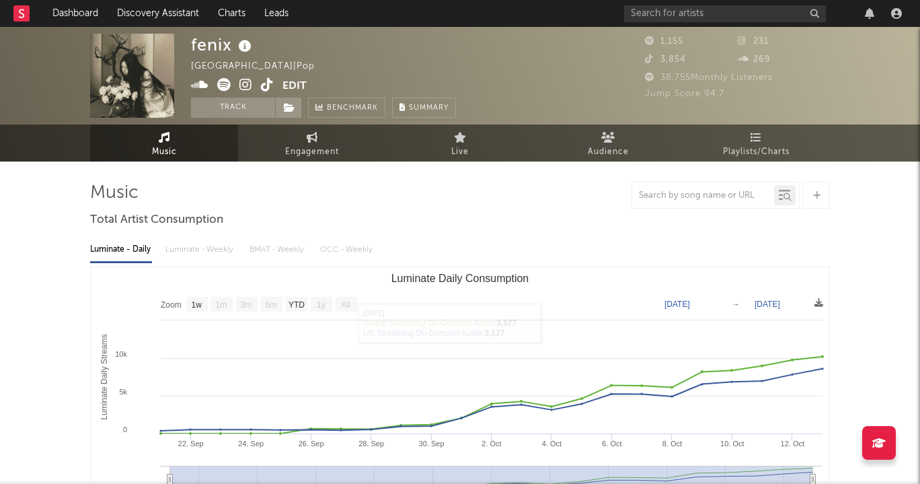
click at [238, 81] on span at bounding box center [236, 86] width 91 height 17
click at [246, 83] on icon at bounding box center [245, 84] width 13 height 13
click at [270, 79] on icon at bounding box center [267, 84] width 13 height 13
click at [266, 87] on icon at bounding box center [267, 84] width 13 height 13
click at [249, 81] on icon at bounding box center [245, 84] width 13 height 13
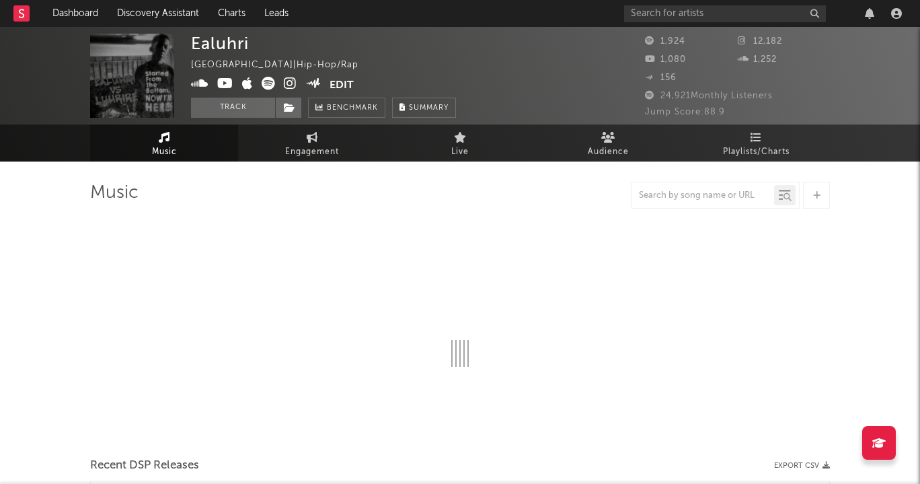
select select "6m"
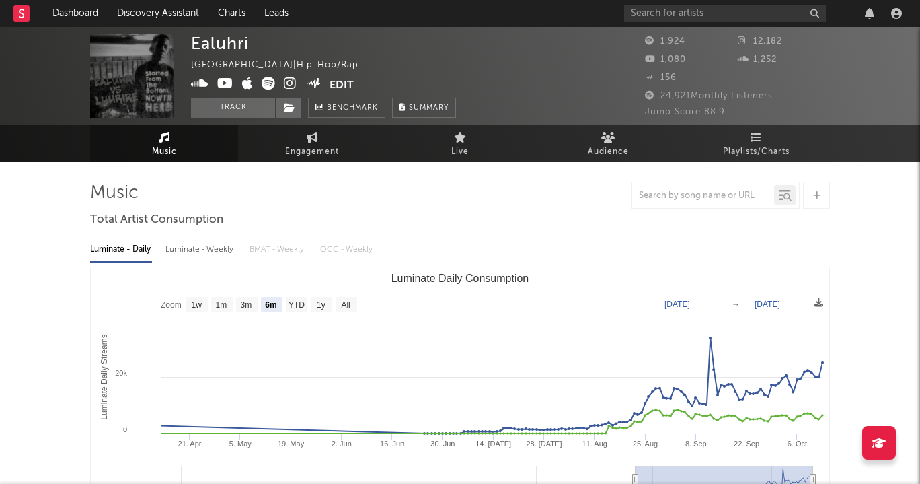
click at [290, 85] on icon at bounding box center [290, 83] width 13 height 13
